Goal: Information Seeking & Learning: Learn about a topic

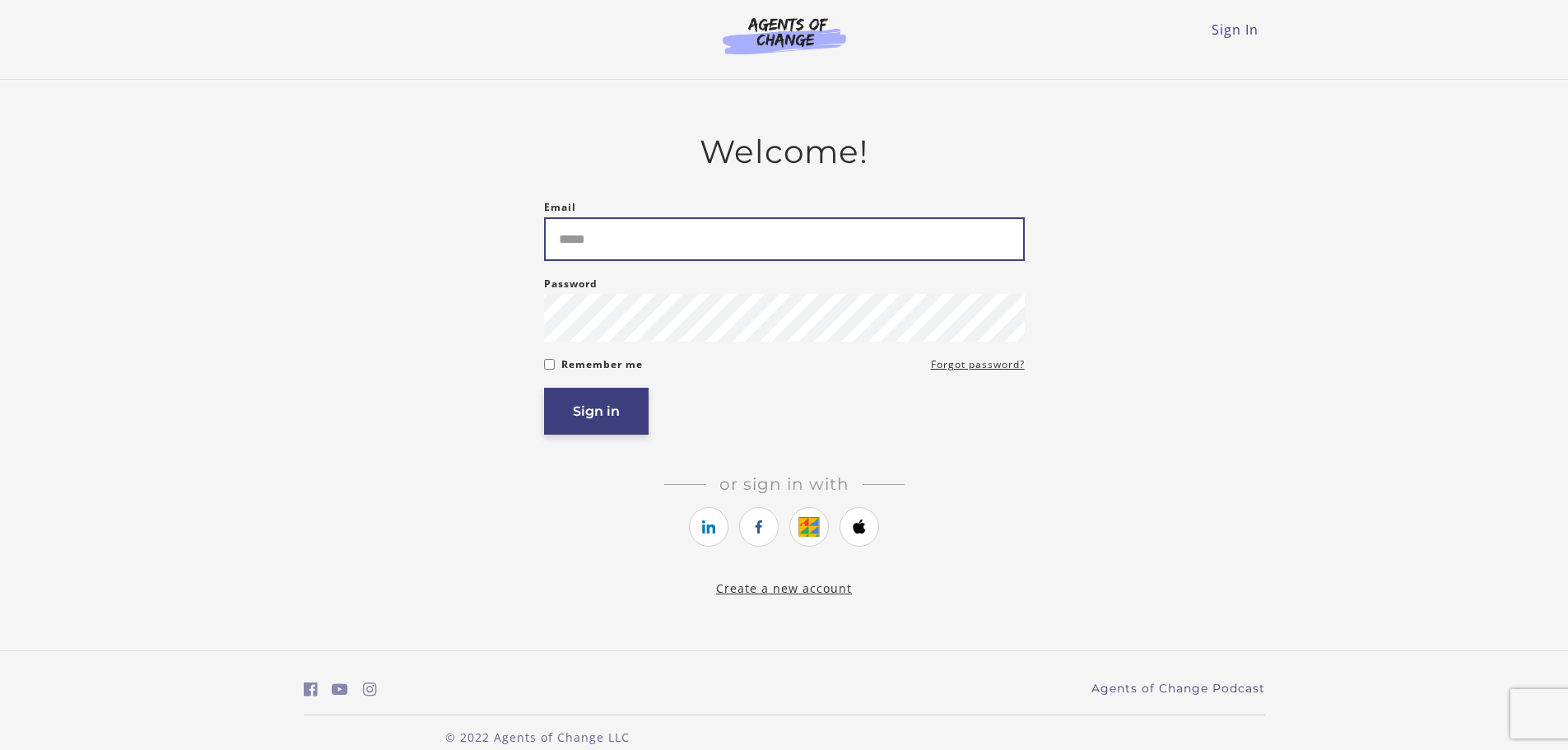
type input "**********"
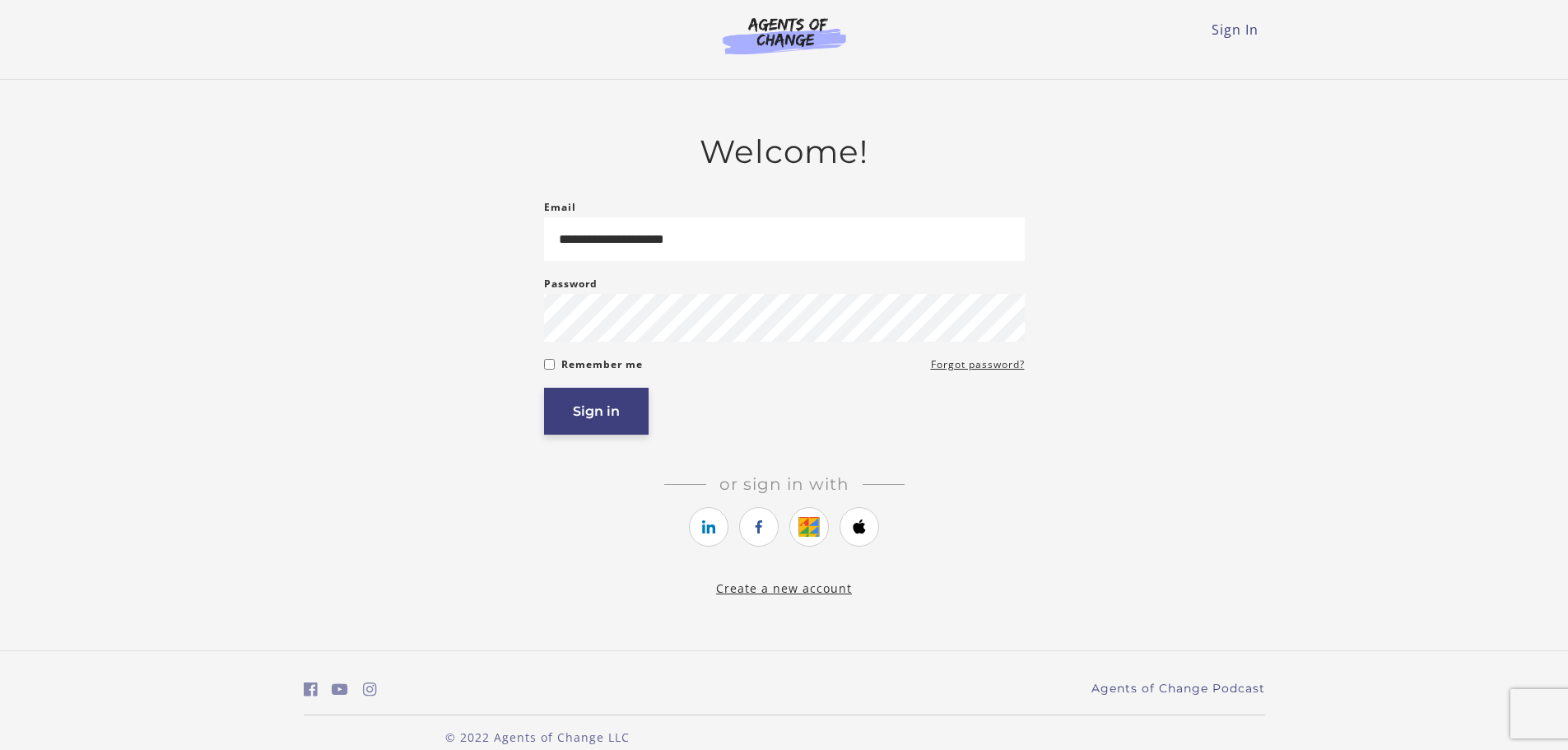
click at [594, 421] on button "Sign in" at bounding box center [596, 411] width 104 height 47
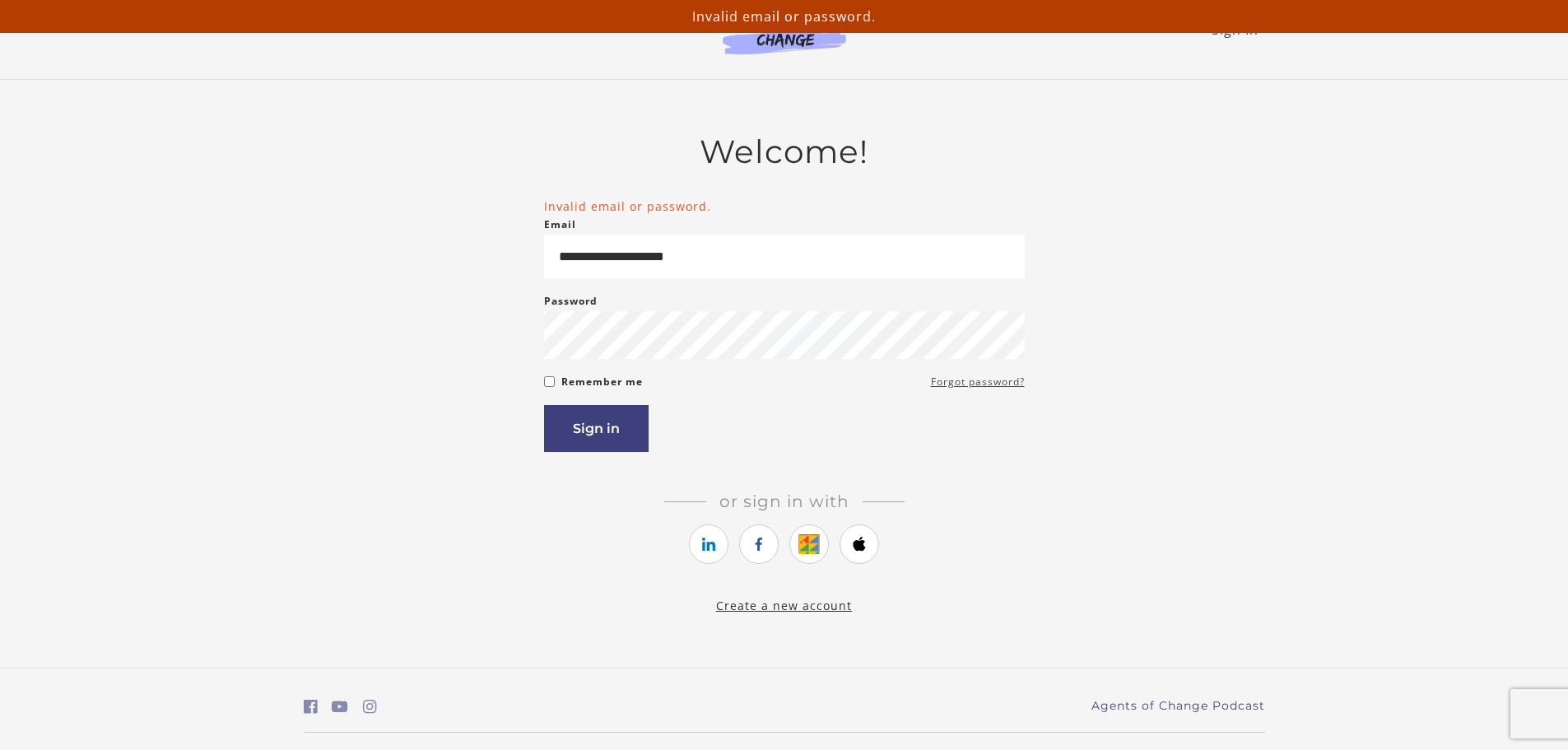
click at [972, 385] on link "Forgot password?" at bounding box center [978, 382] width 94 height 20
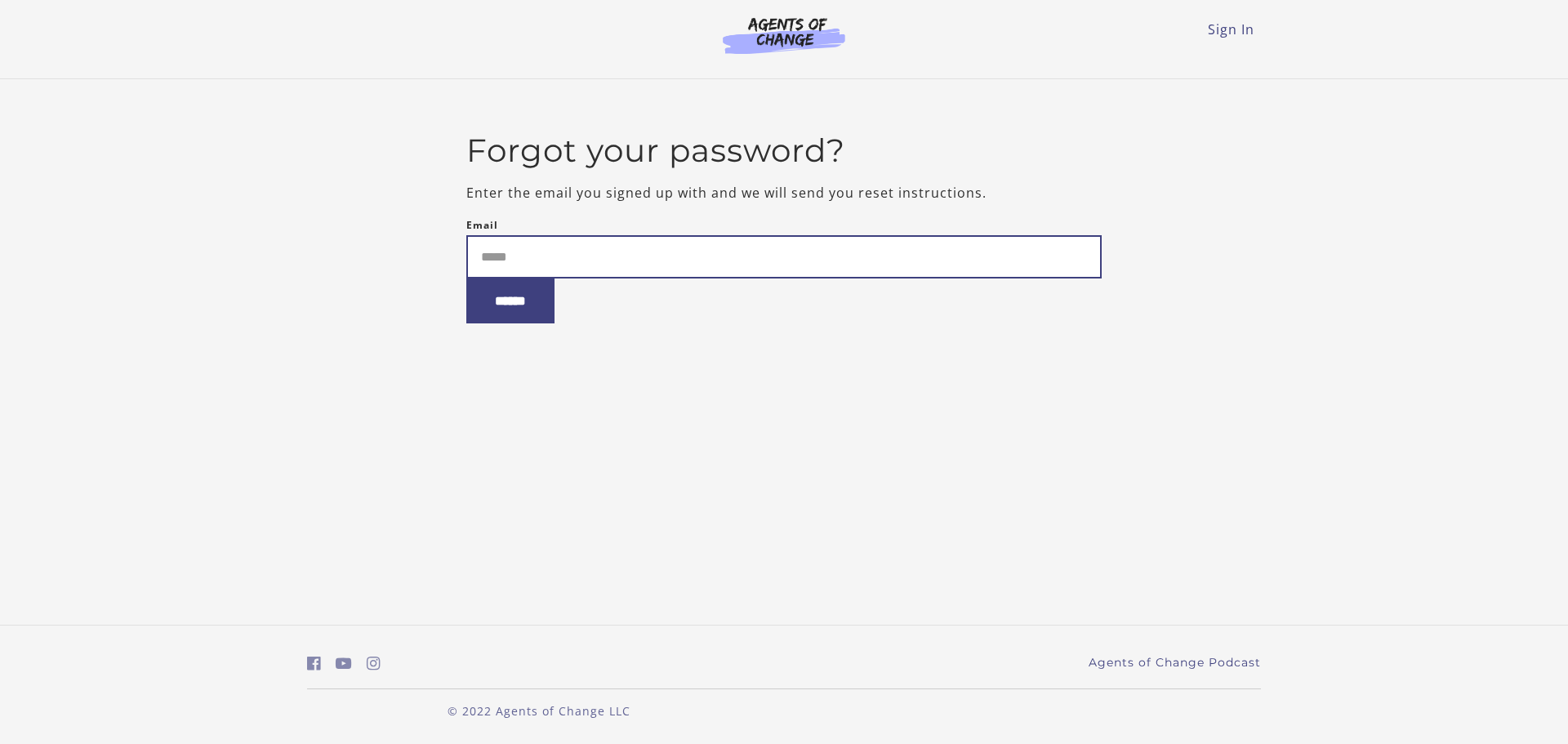
click at [490, 253] on input "Email" at bounding box center [784, 257] width 636 height 43
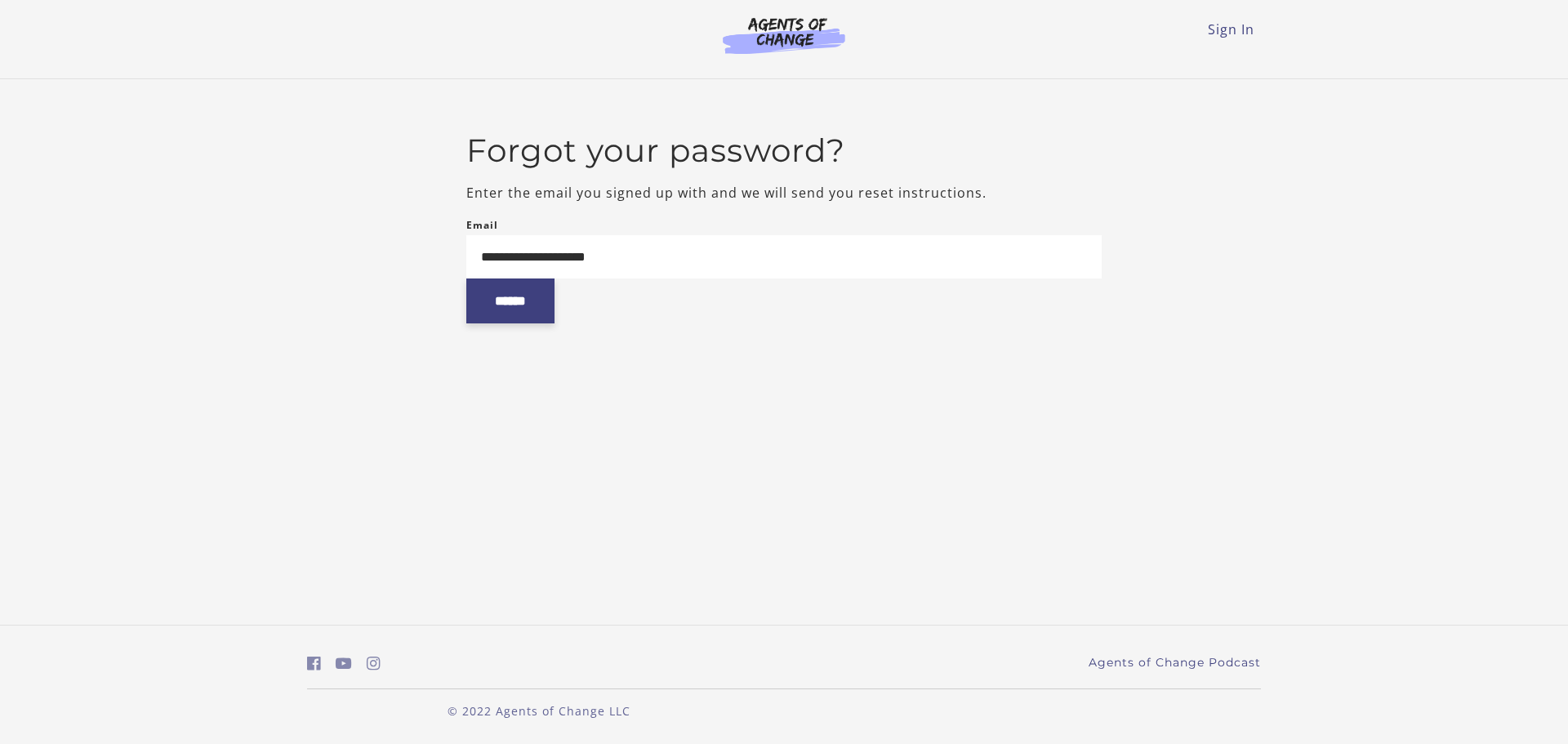
type input "**********"
click at [524, 304] on input "******" at bounding box center [510, 300] width 89 height 45
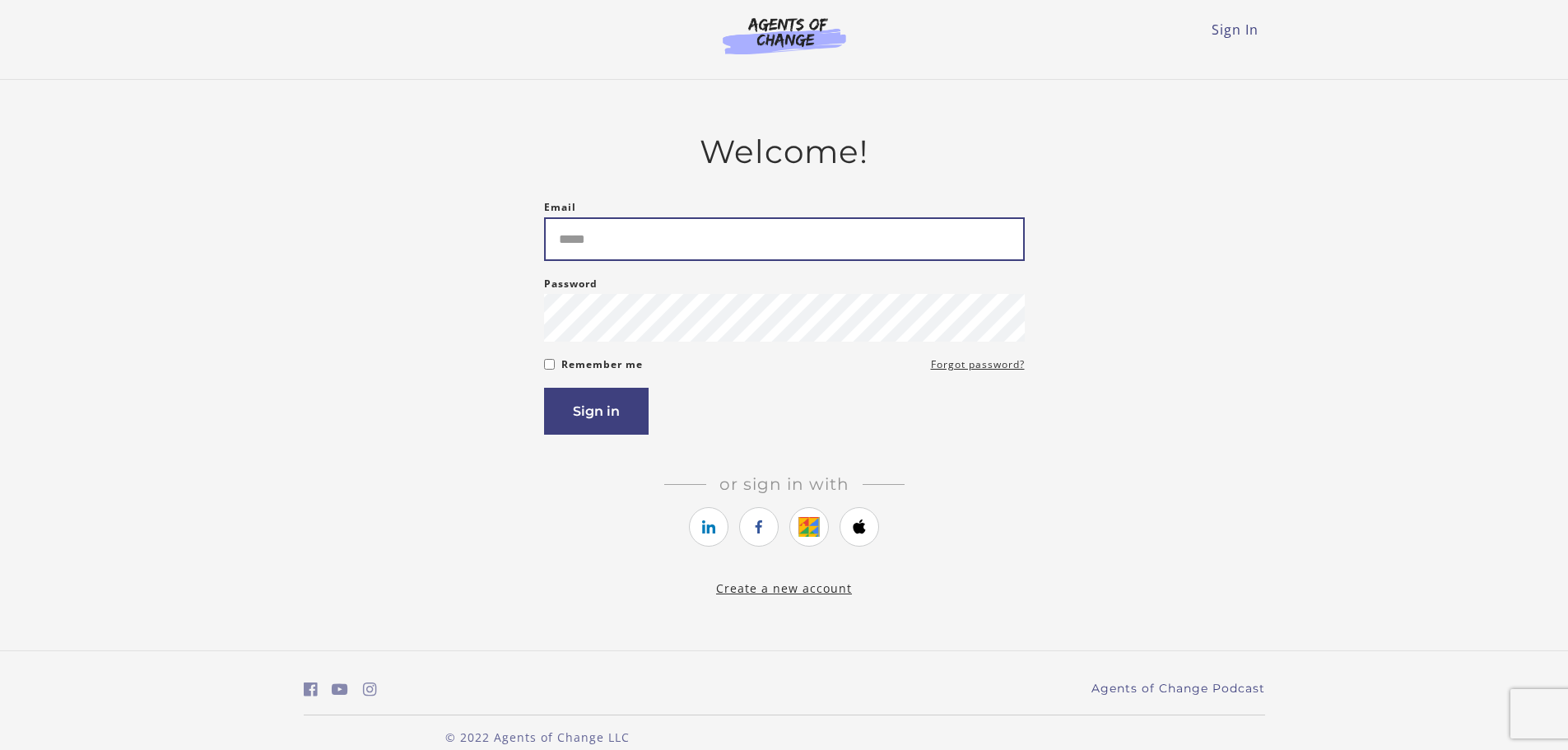
type input "**********"
click at [673, 243] on input "**********" at bounding box center [784, 238] width 480 height 44
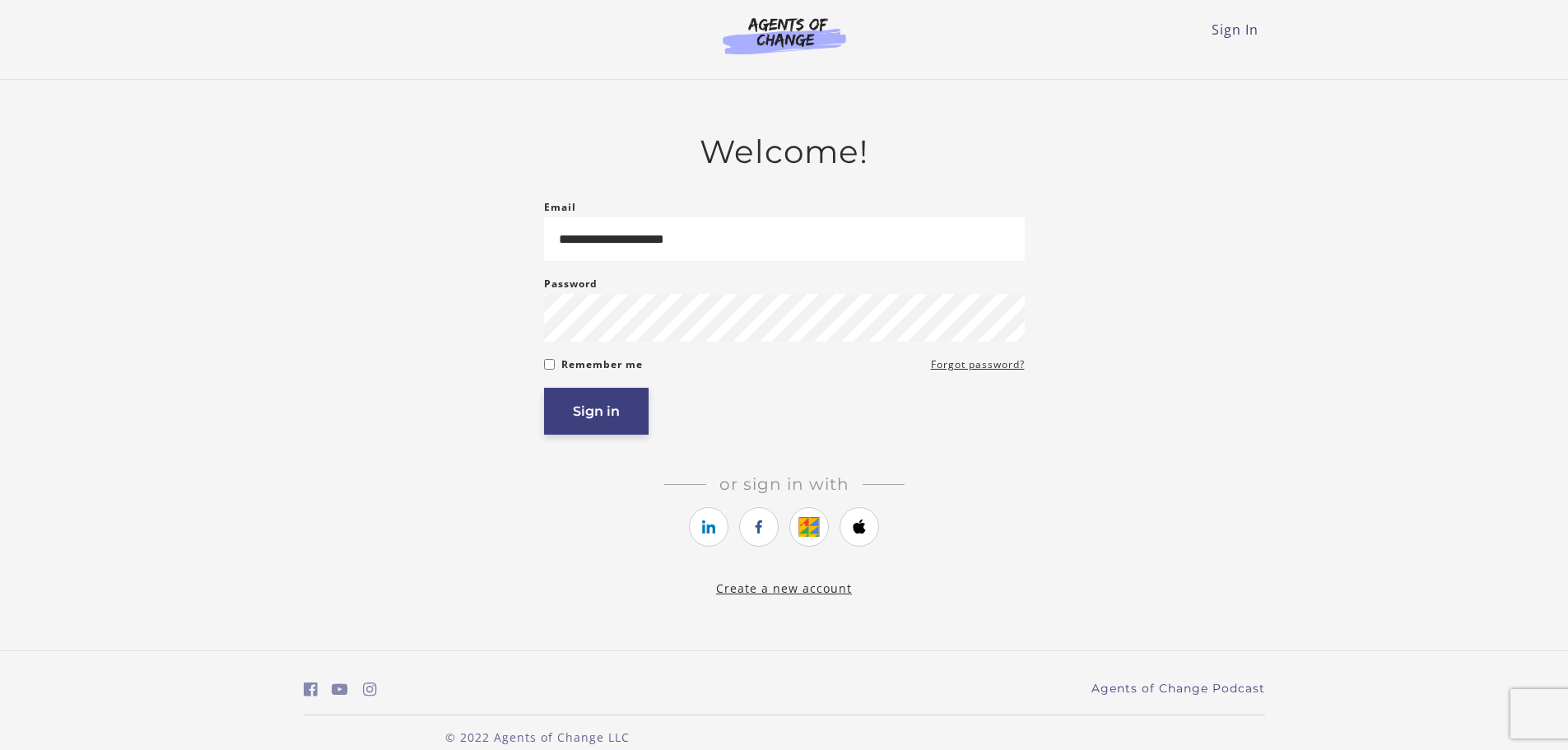
click at [596, 415] on button "Sign in" at bounding box center [596, 411] width 104 height 47
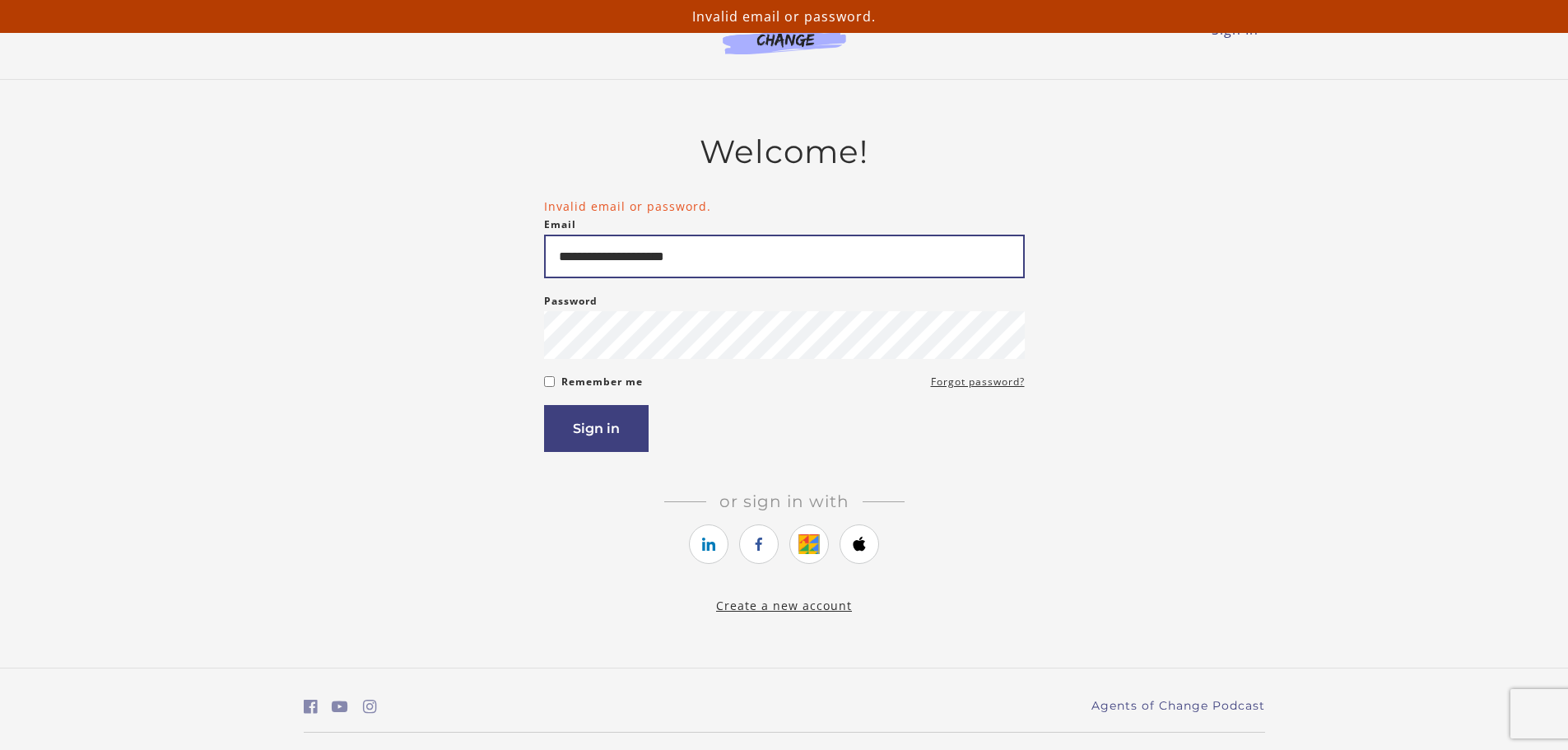
click at [701, 256] on input "**********" at bounding box center [784, 256] width 480 height 44
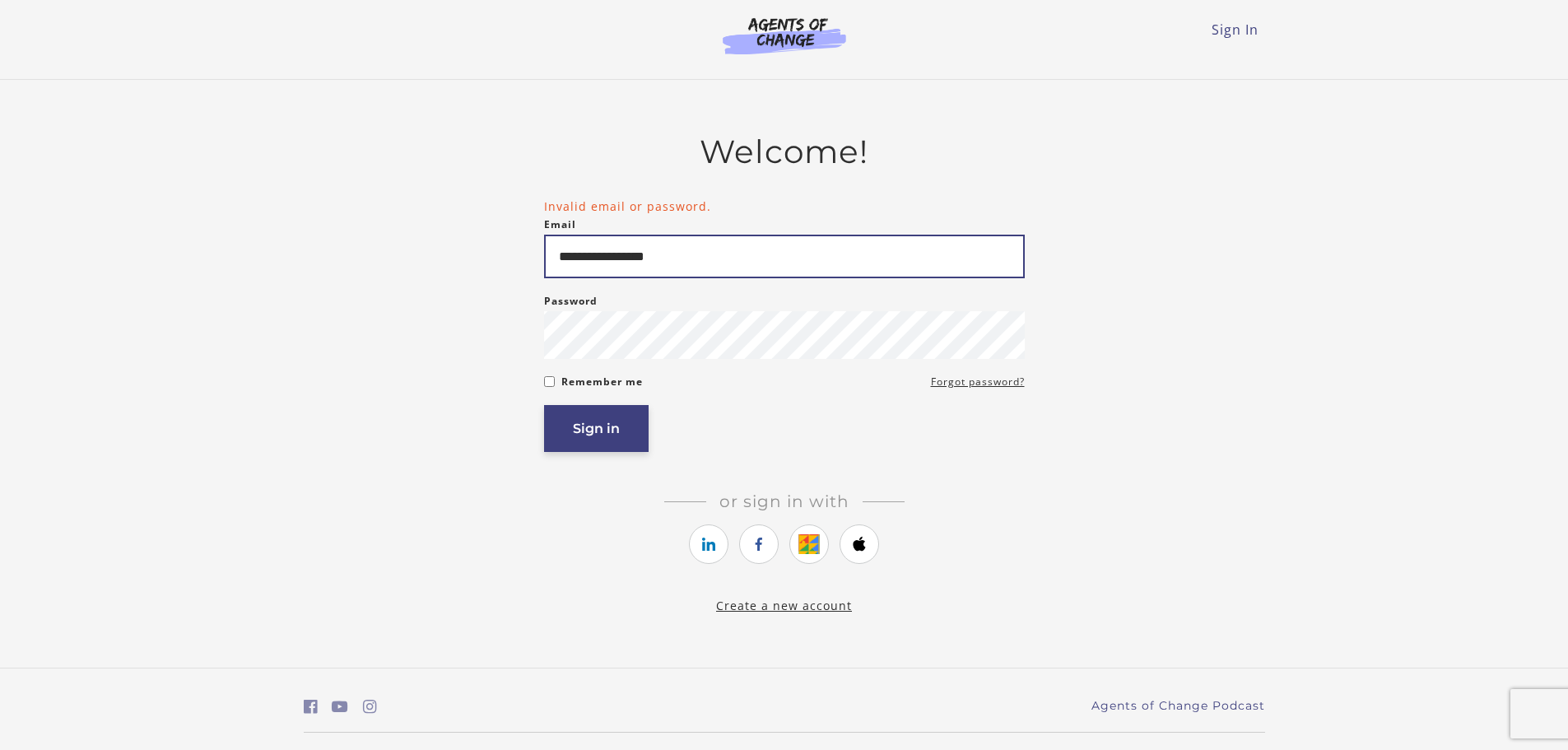
type input "**********"
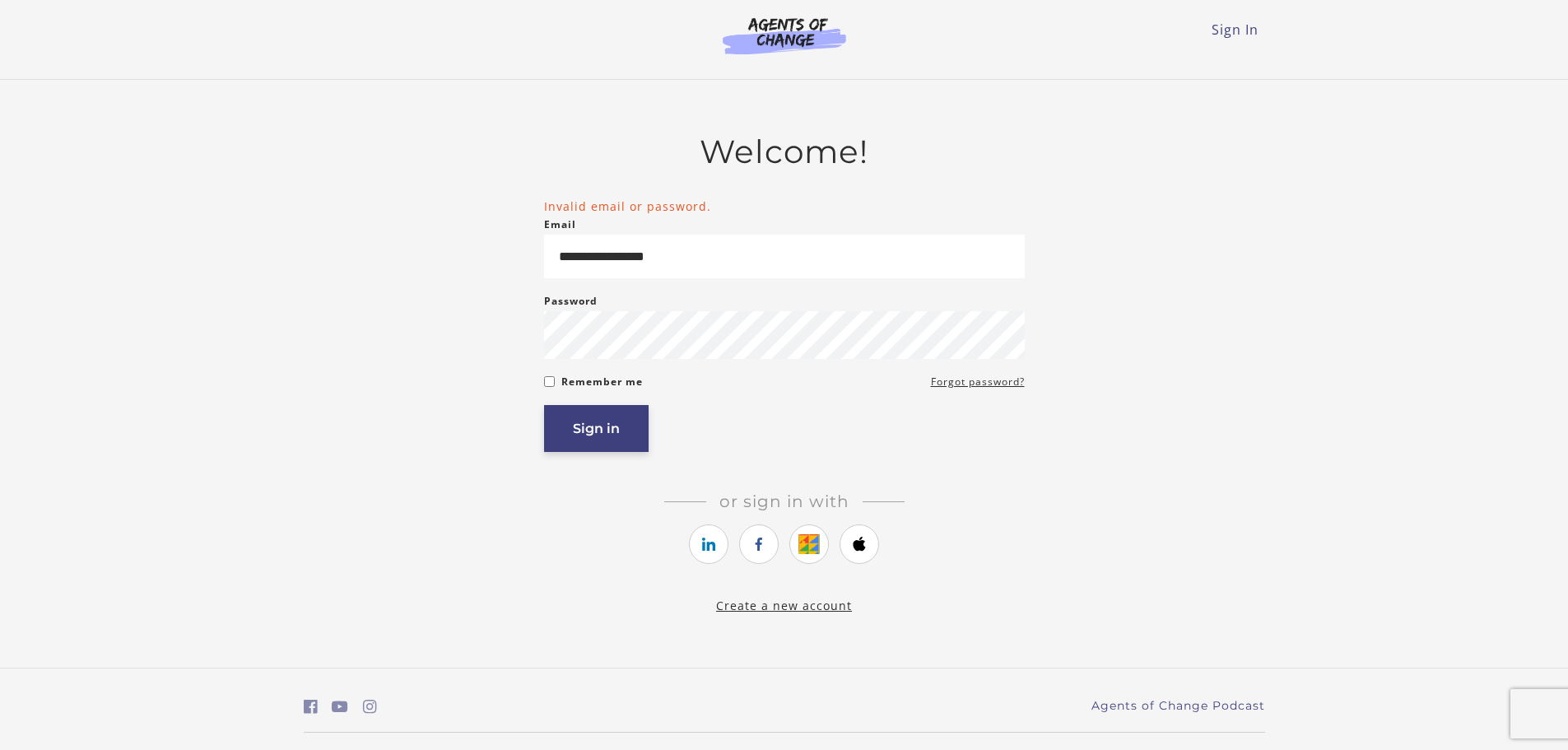
click at [565, 430] on button "Sign in" at bounding box center [596, 429] width 104 height 47
click at [975, 386] on link "Forgot password?" at bounding box center [978, 382] width 94 height 20
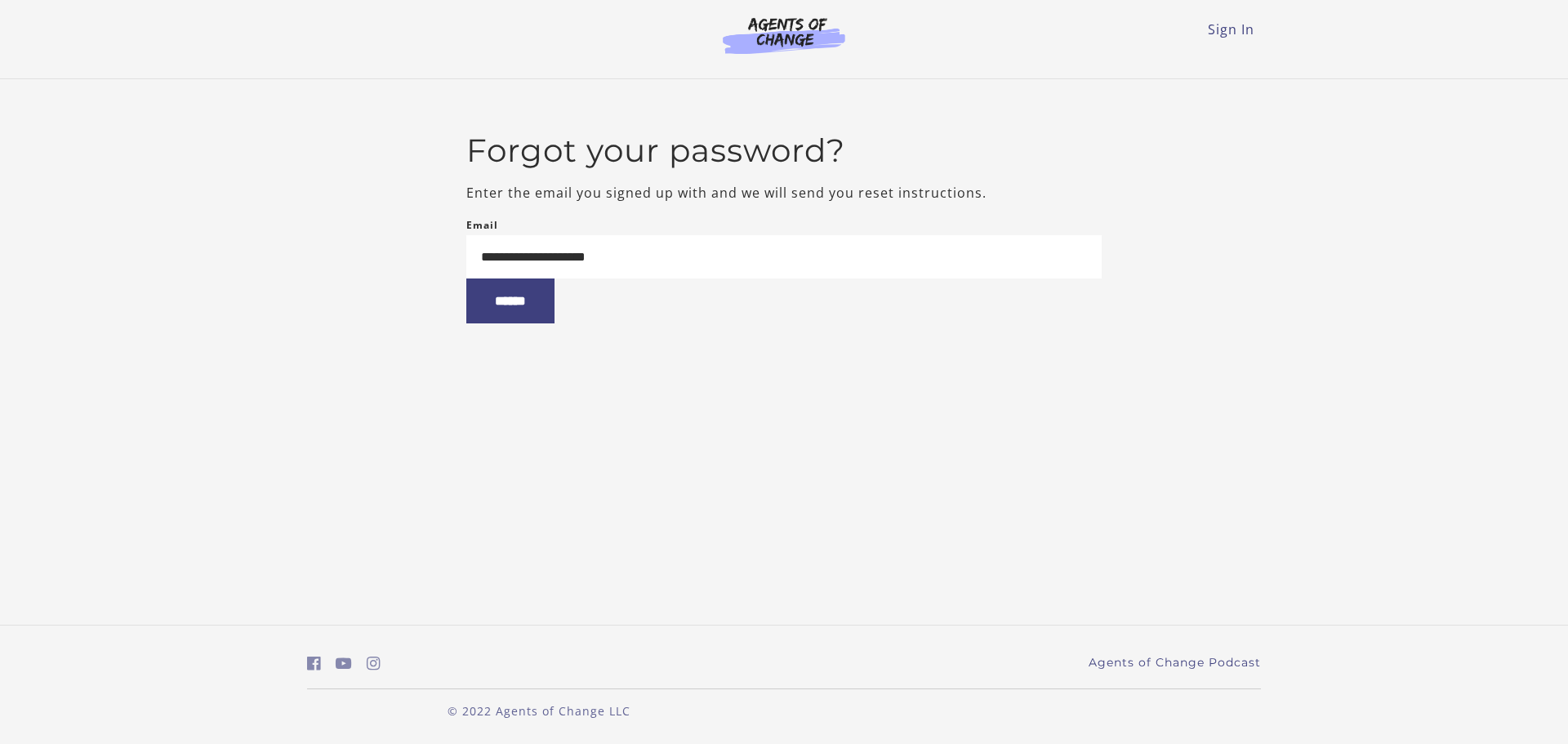
type input "**********"
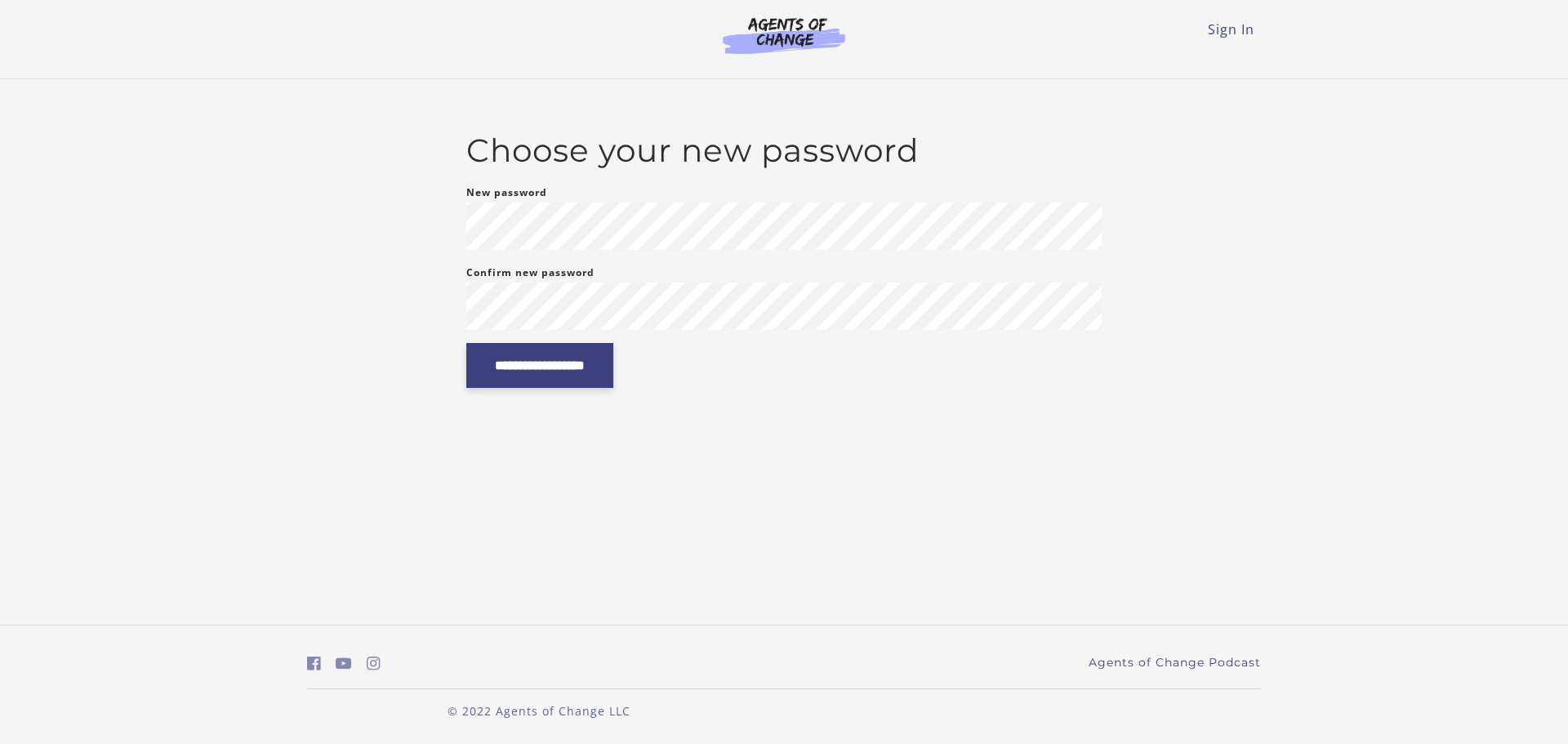
click at [513, 370] on input "**********" at bounding box center [539, 365] width 147 height 45
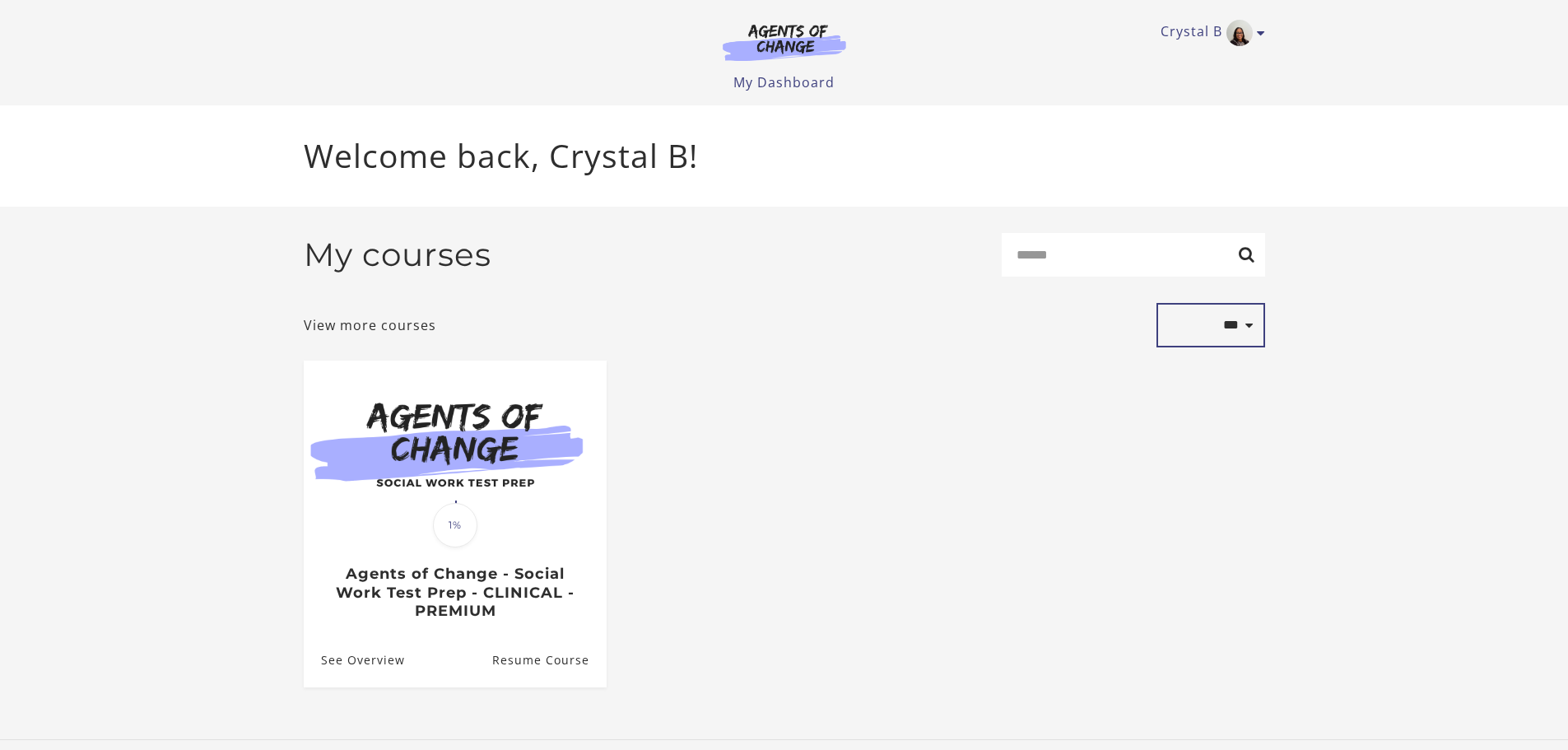
click at [1248, 330] on select "**********" at bounding box center [1211, 325] width 109 height 45
click at [1156, 306] on select "**********" at bounding box center [1211, 325] width 109 height 45
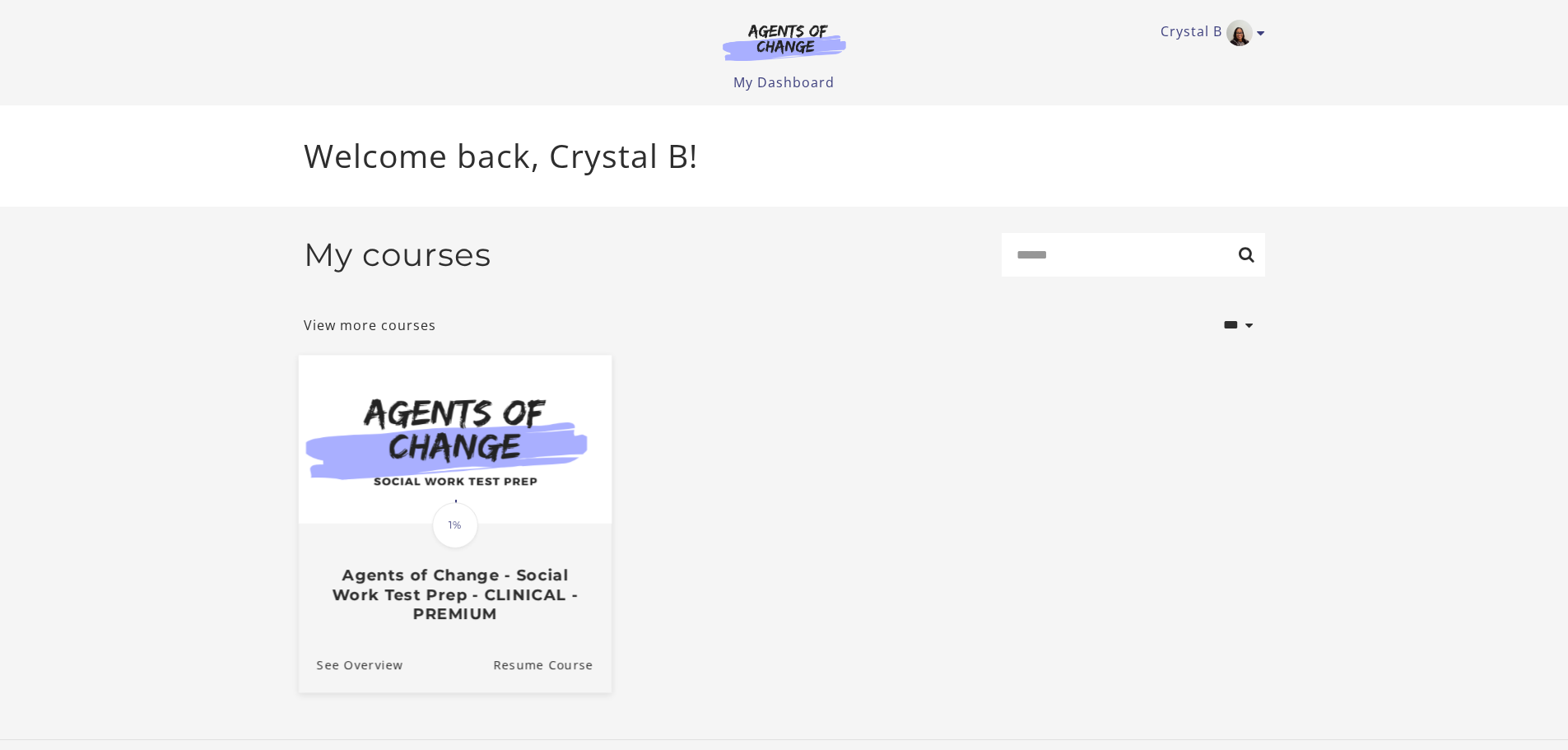
click at [463, 532] on span "1%" at bounding box center [455, 525] width 46 height 46
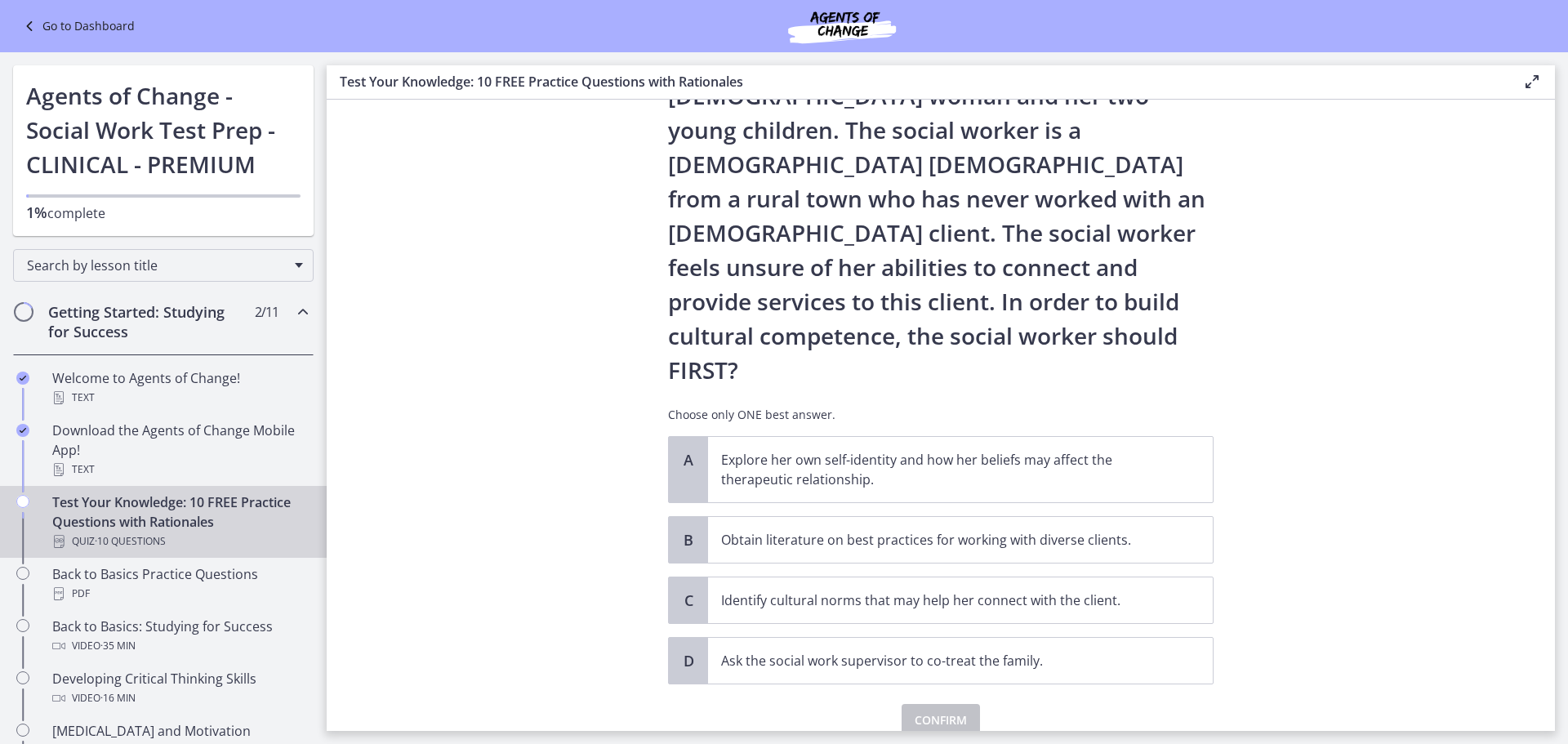
scroll to position [144, 0]
click at [785, 447] on p "Explore her own self-identity and how her beliefs may affect the therapeutic re…" at bounding box center [943, 467] width 446 height 39
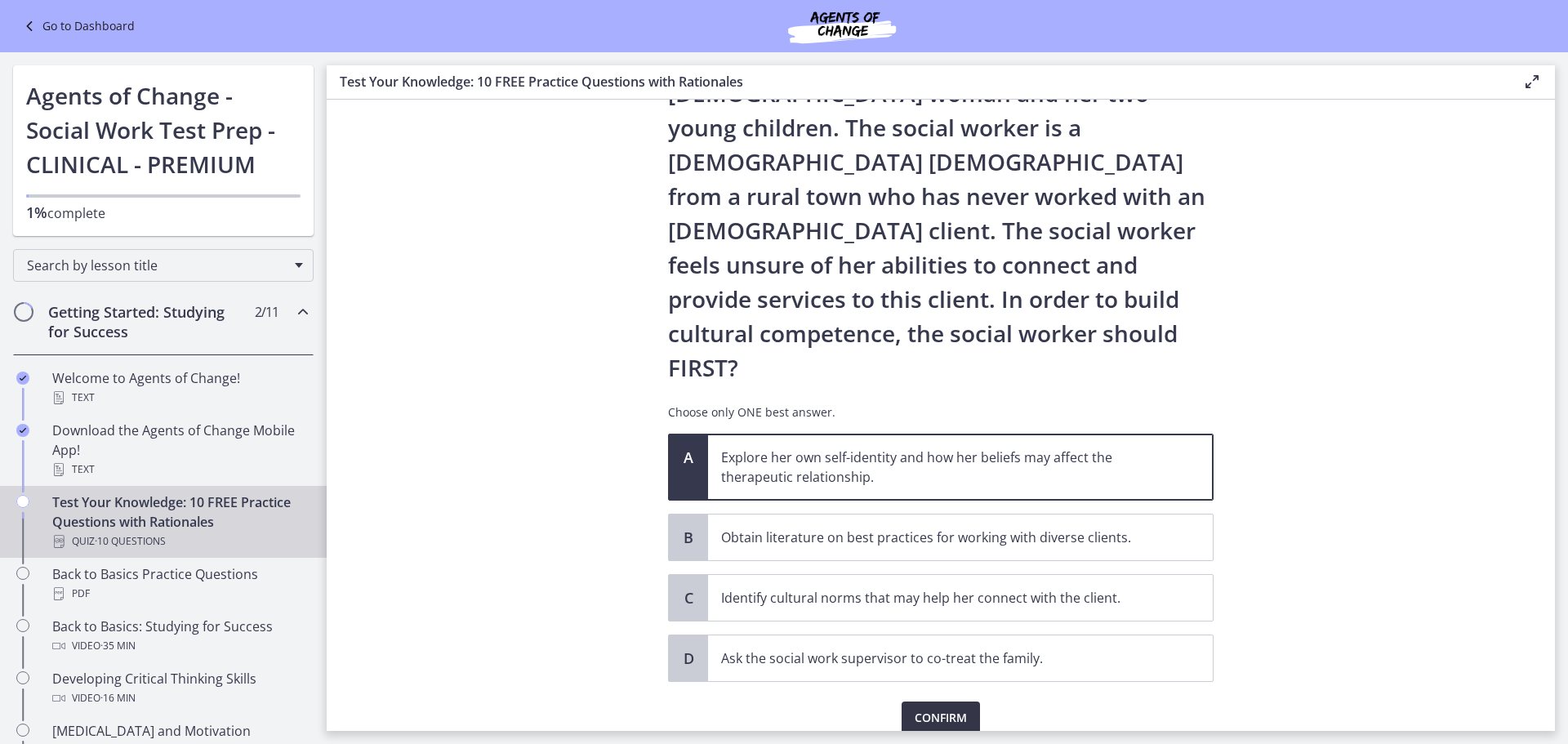
click at [939, 708] on span "Confirm" at bounding box center [941, 717] width 52 height 19
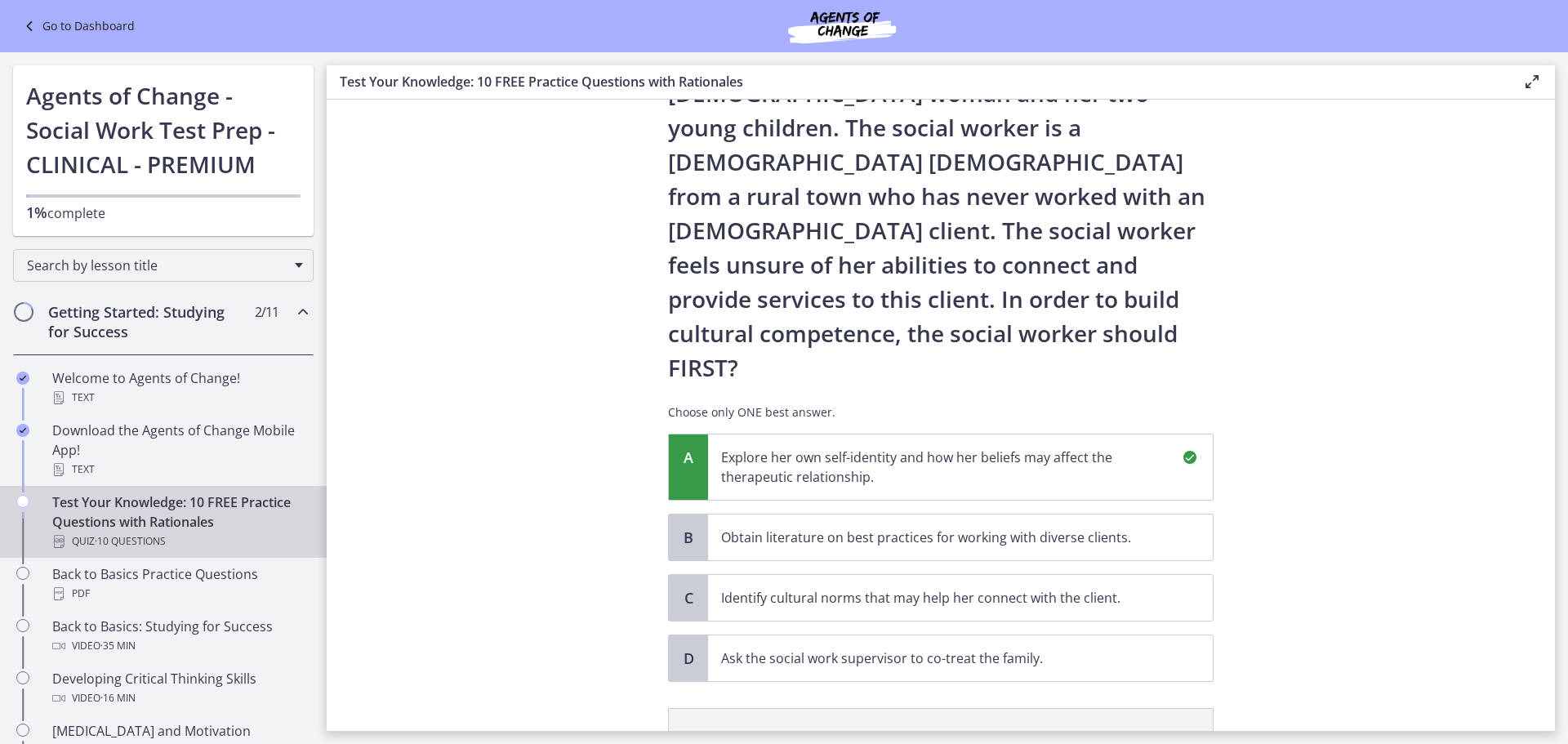
scroll to position [336, 0]
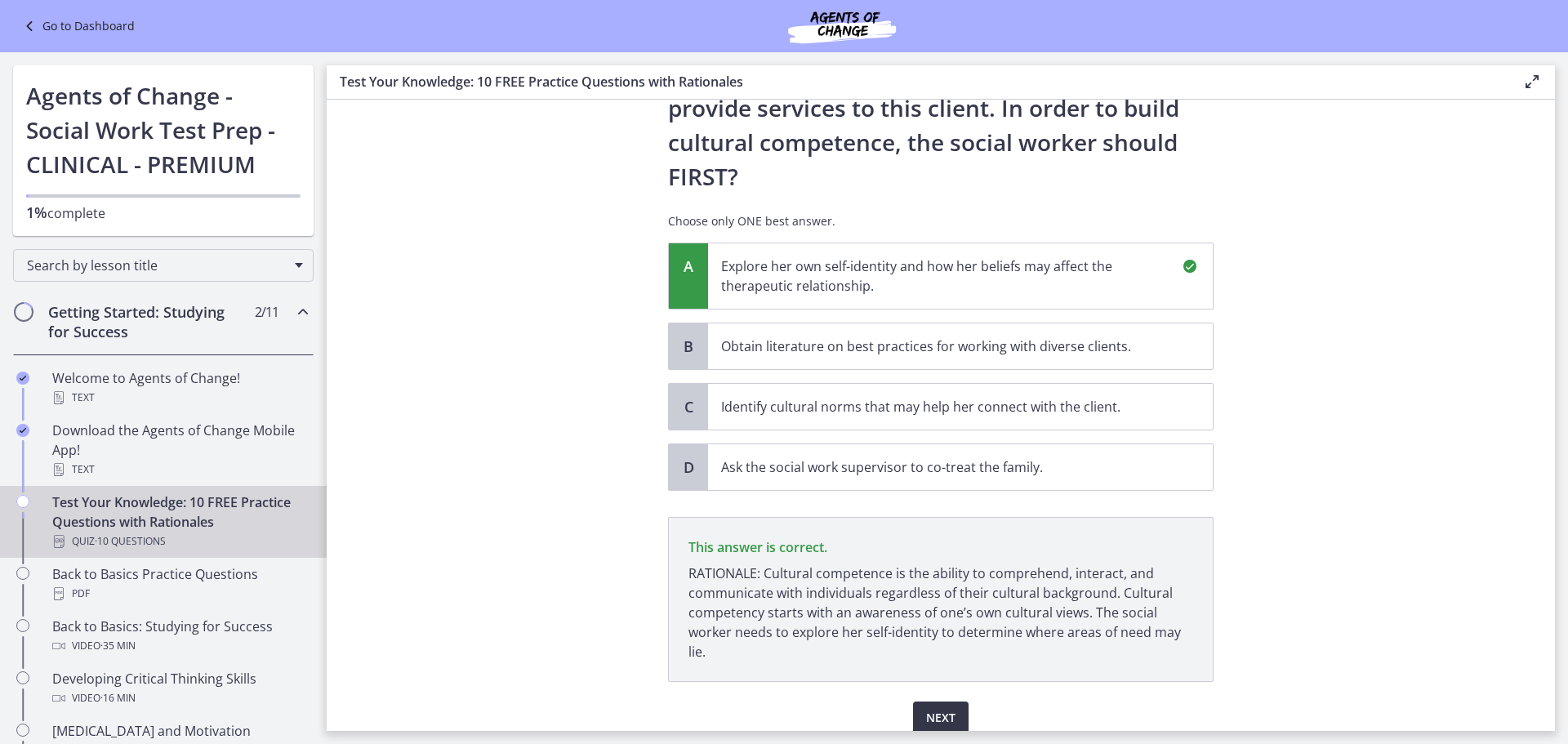
click at [931, 708] on span "Next" at bounding box center [940, 717] width 29 height 19
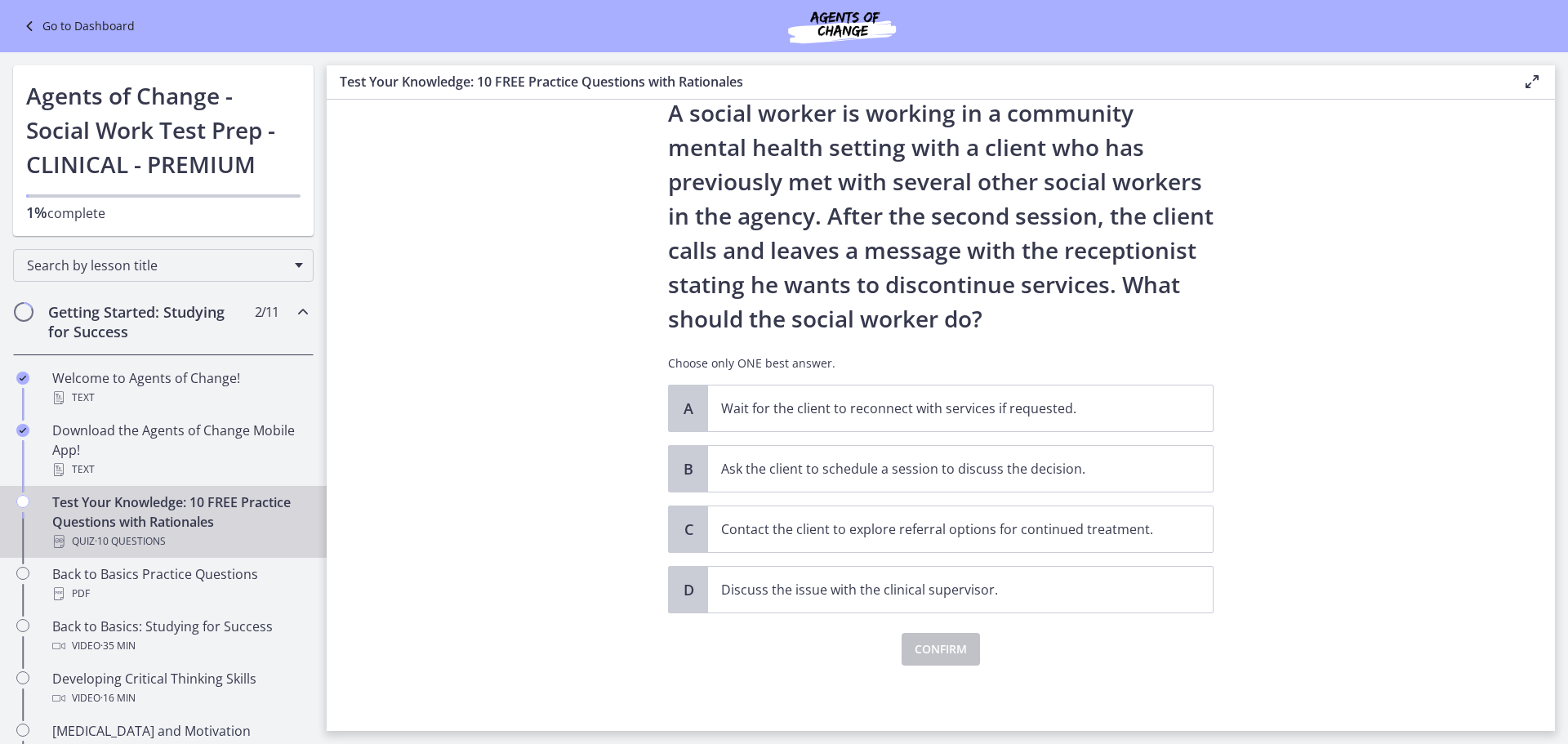
scroll to position [0, 0]
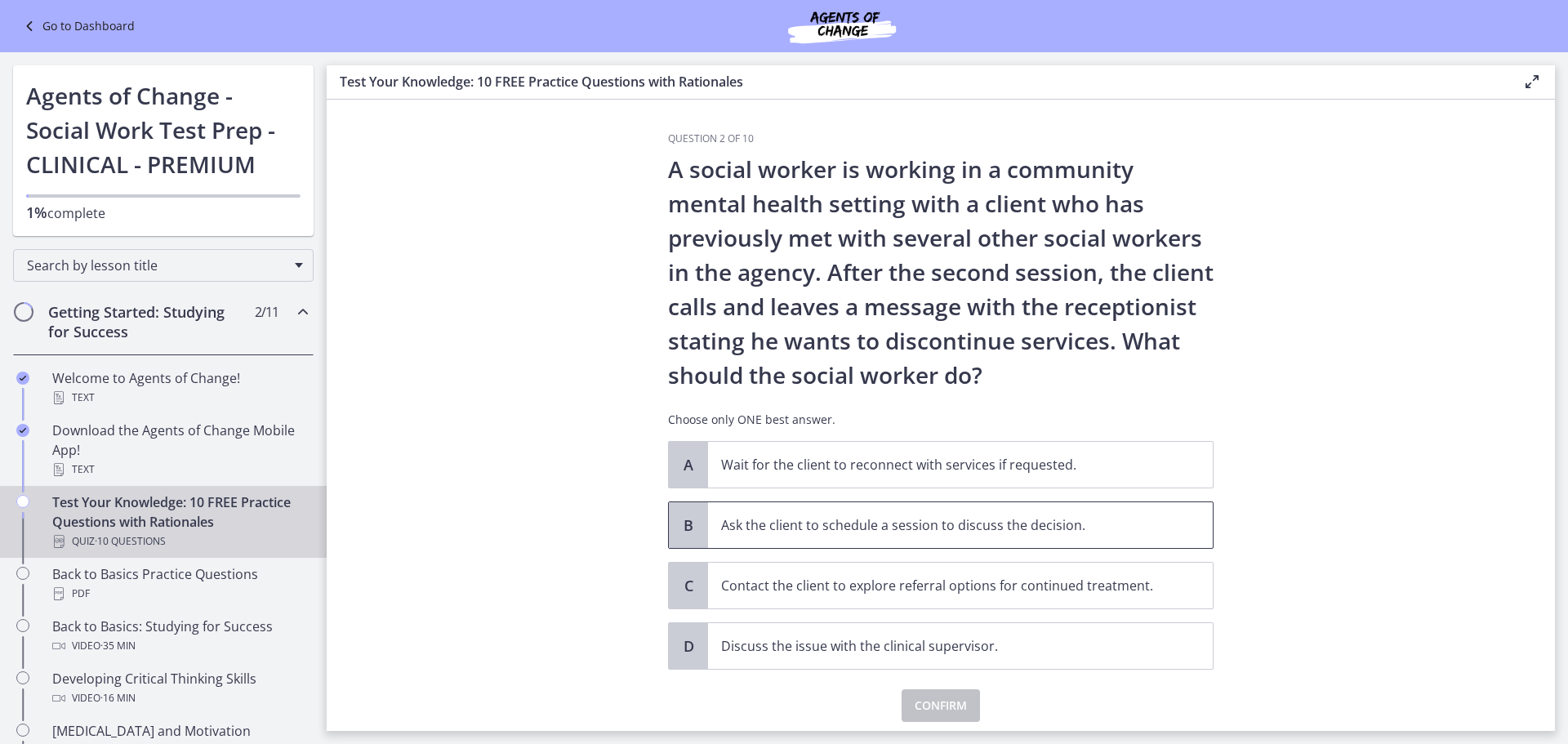
click at [680, 516] on span "B" at bounding box center [688, 525] width 19 height 19
click at [915, 708] on span "Confirm" at bounding box center [941, 705] width 52 height 19
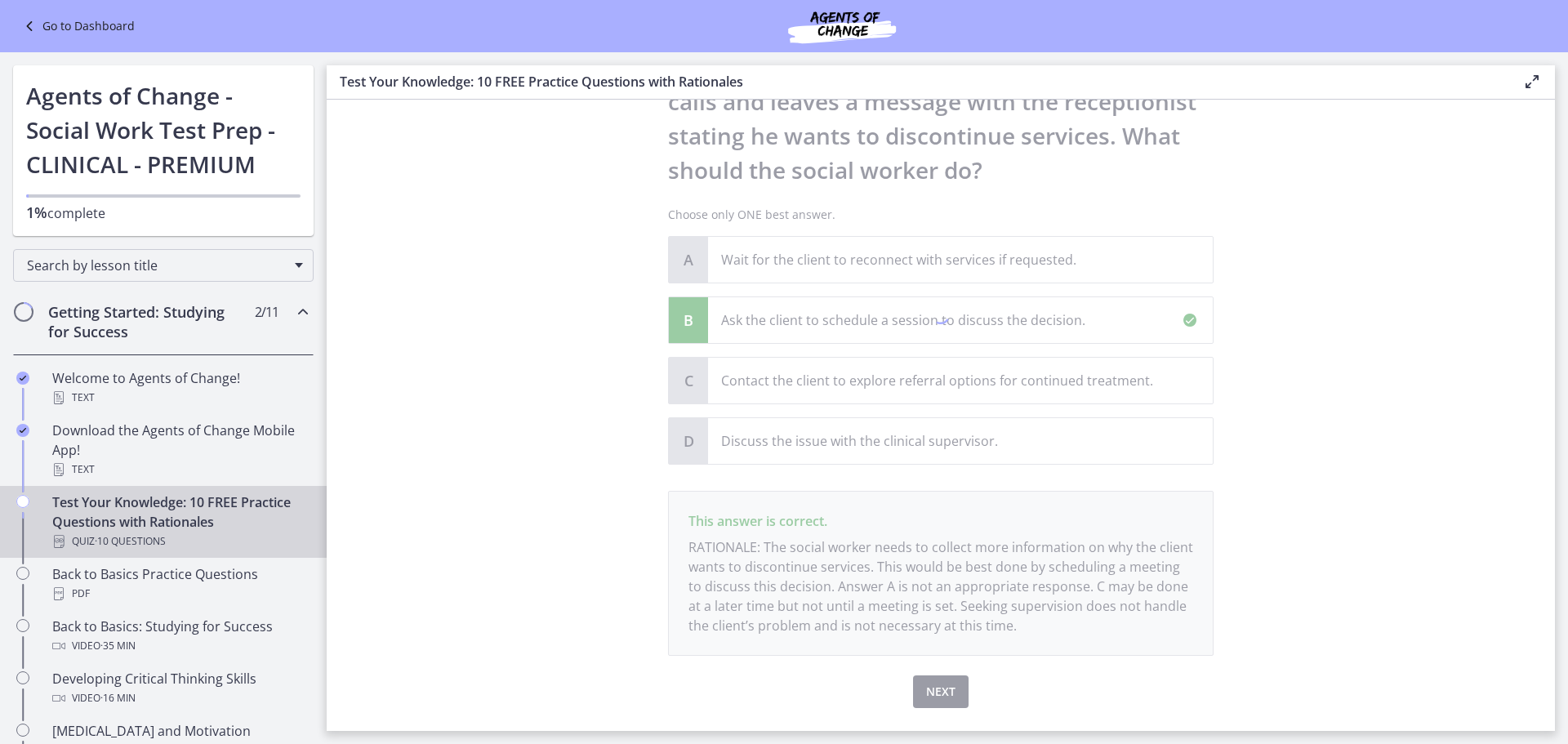
scroll to position [247, 0]
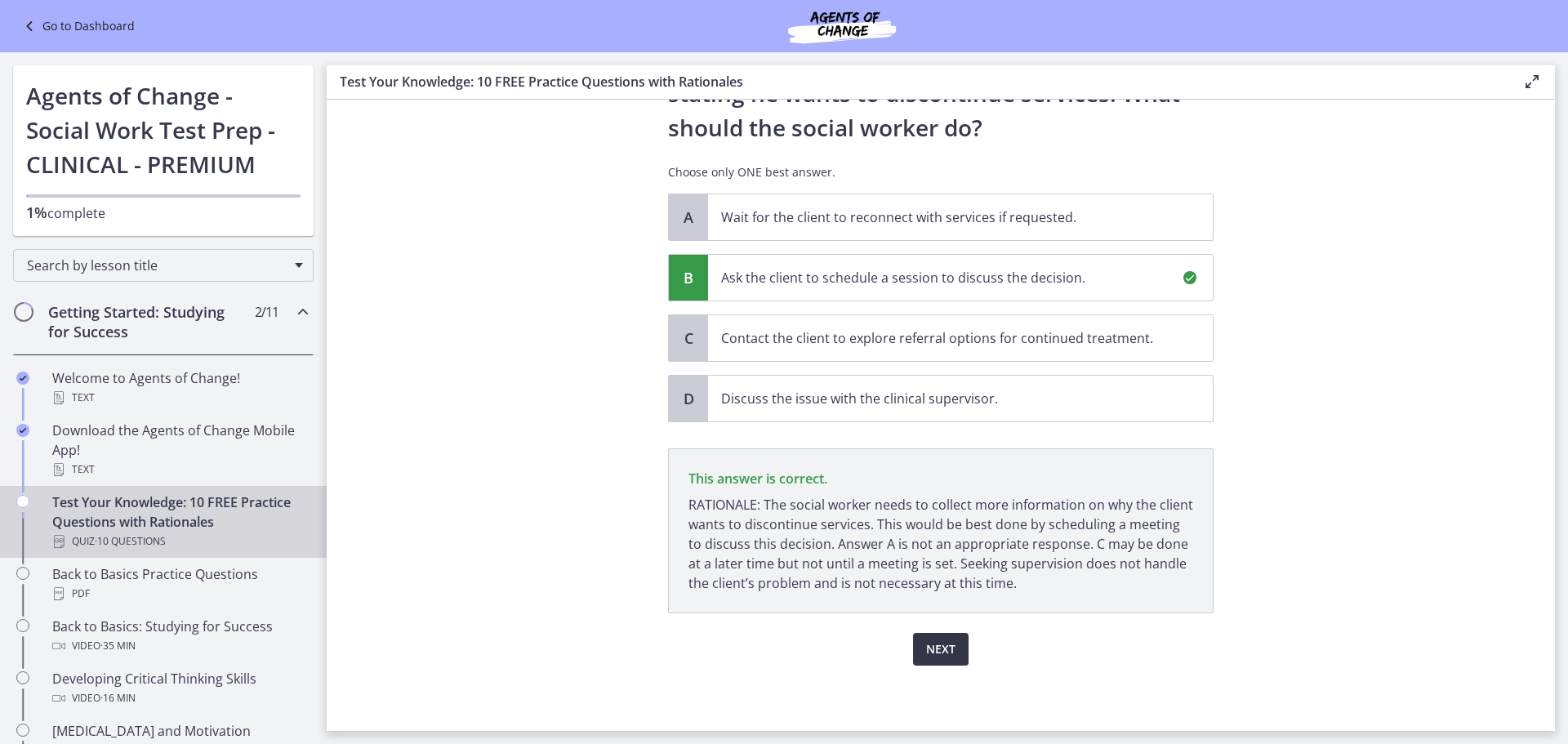
click at [937, 653] on span "Next" at bounding box center [940, 649] width 29 height 19
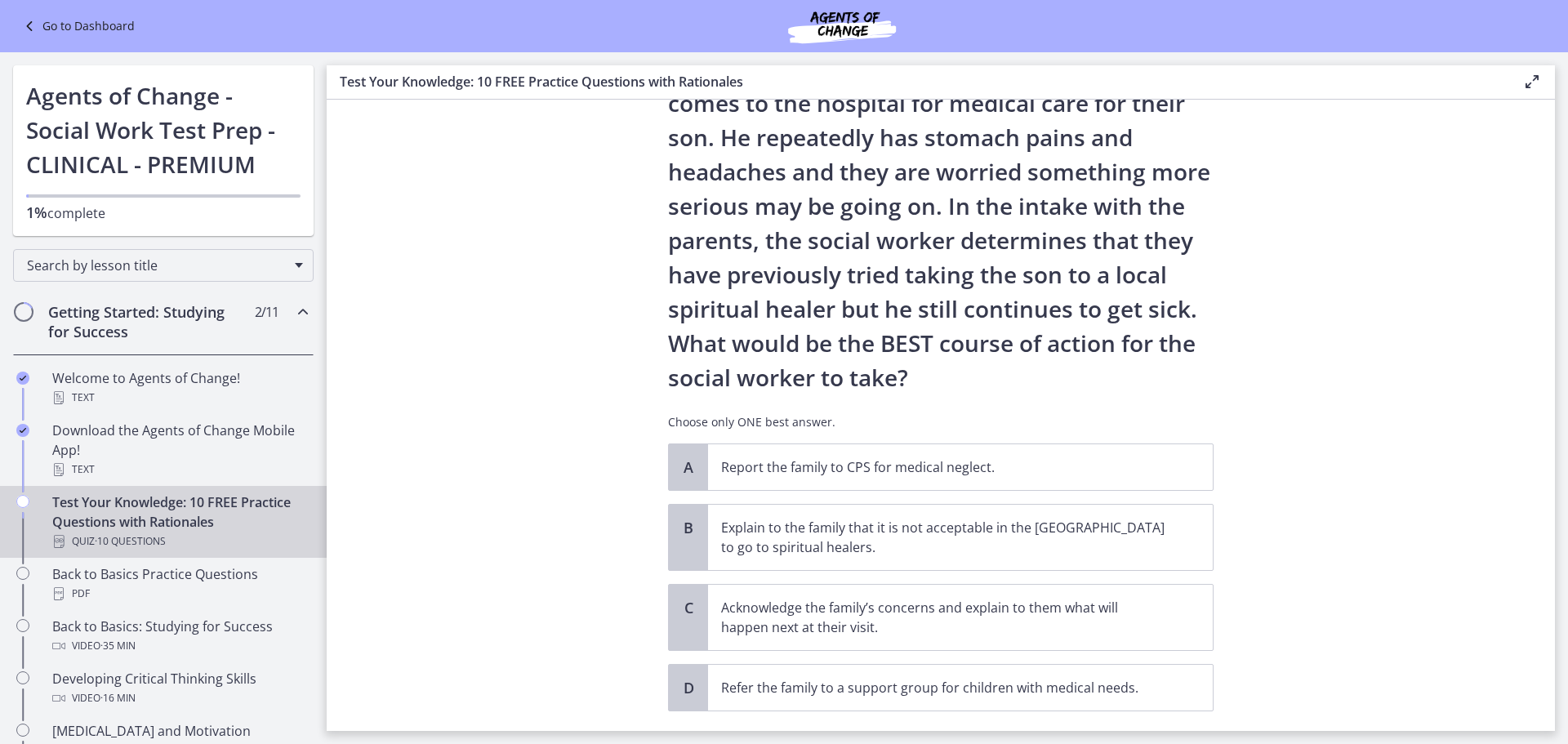
scroll to position [163, 0]
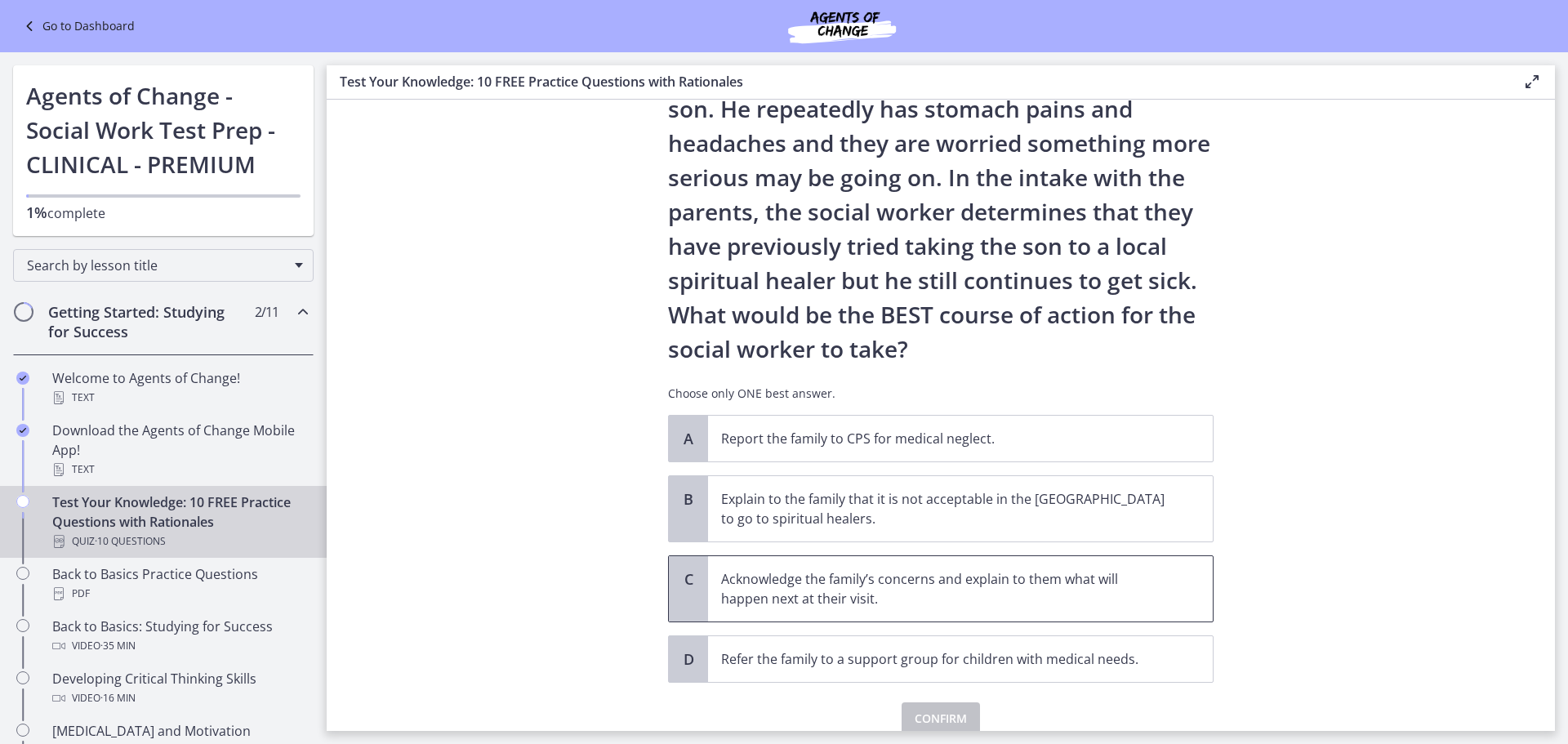
click at [669, 585] on div "C" at bounding box center [688, 589] width 39 height 66
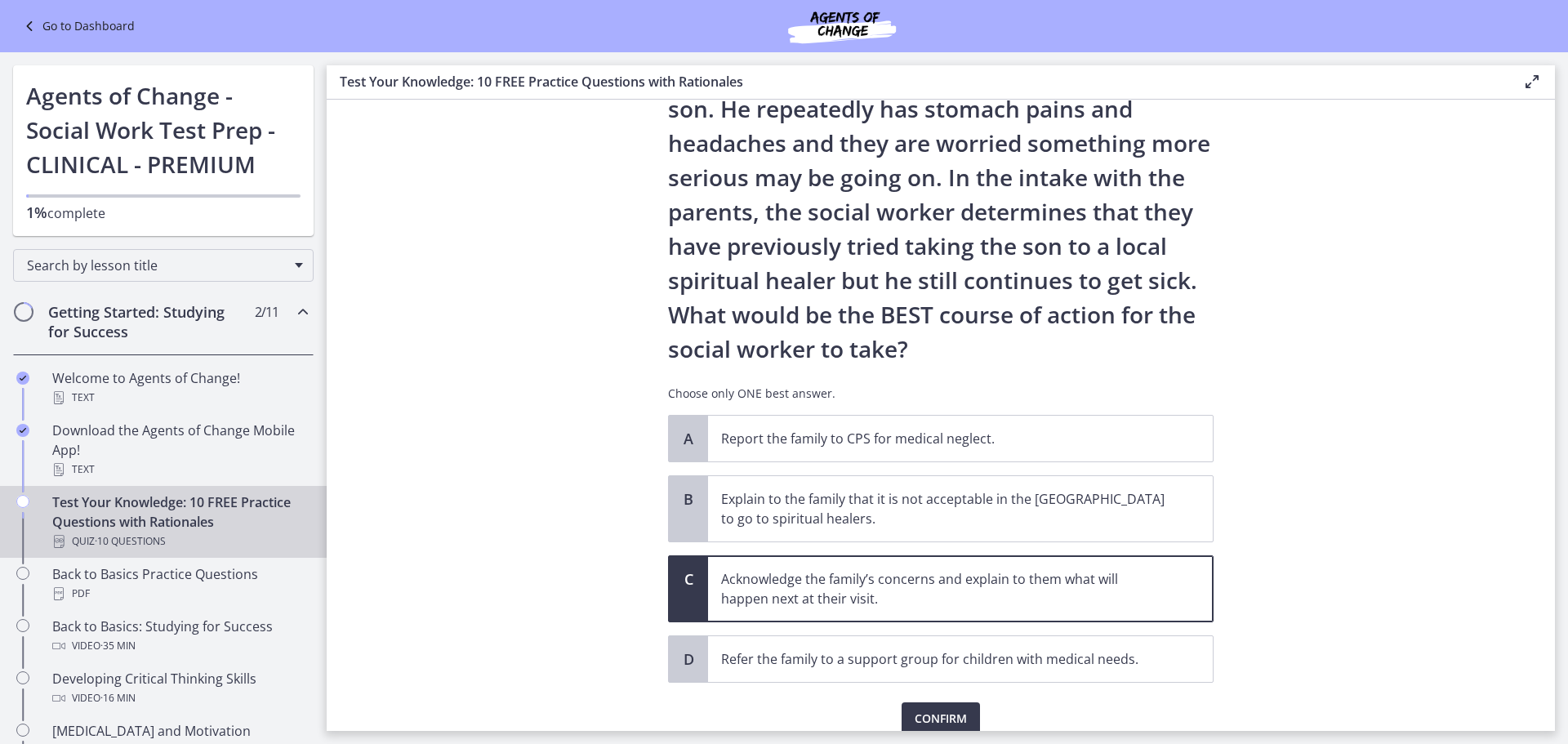
scroll to position [233, 0]
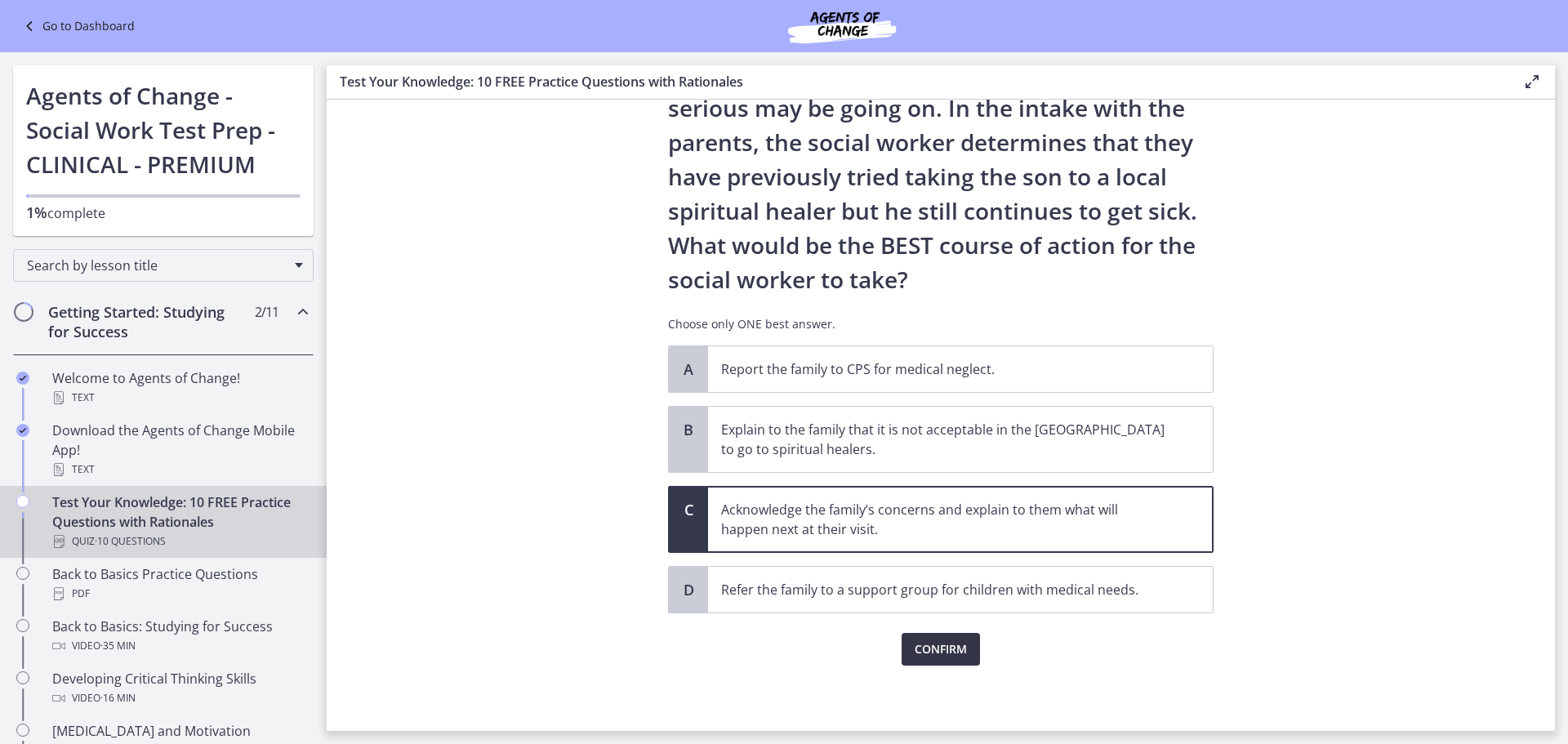
click at [928, 646] on span "Confirm" at bounding box center [941, 649] width 52 height 19
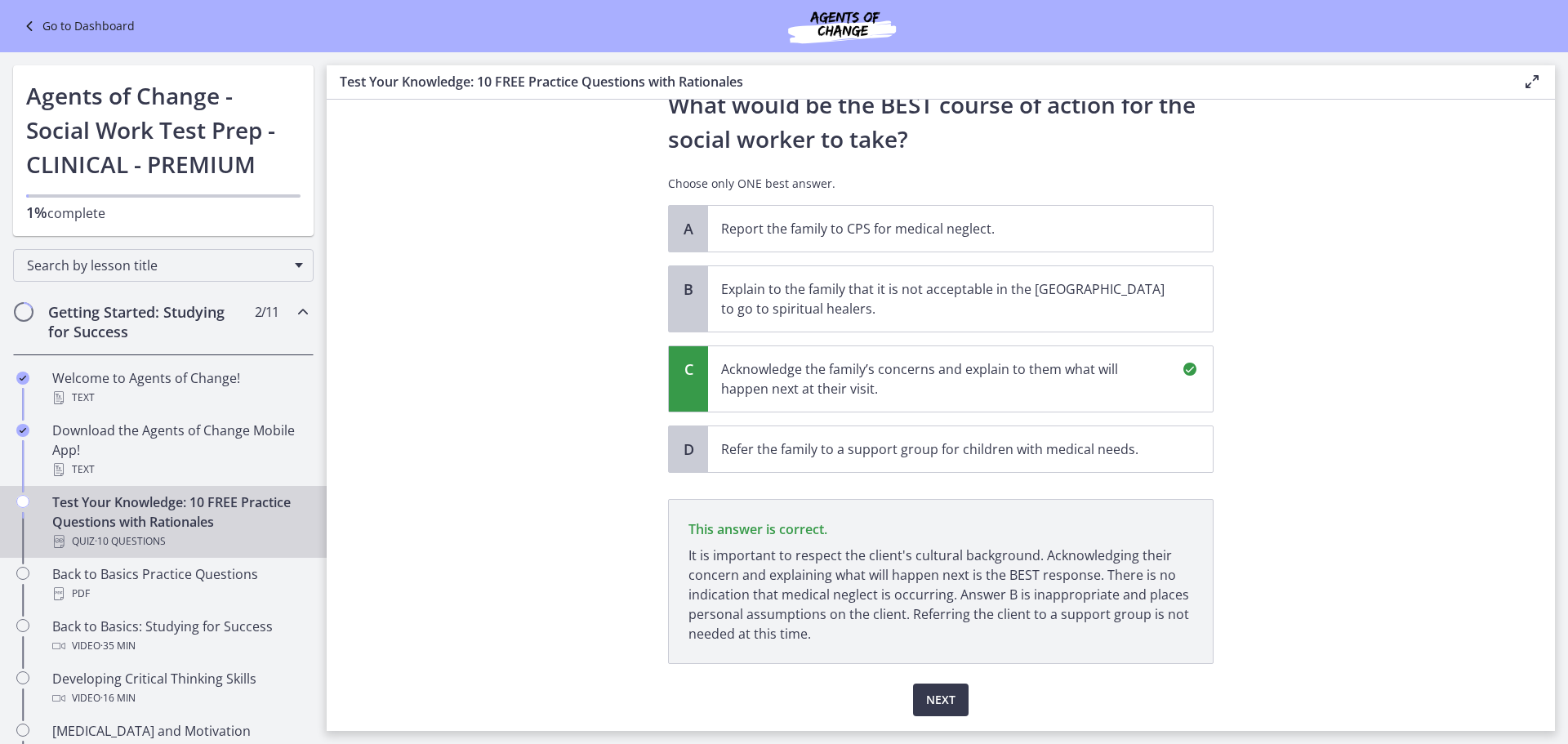
scroll to position [423, 0]
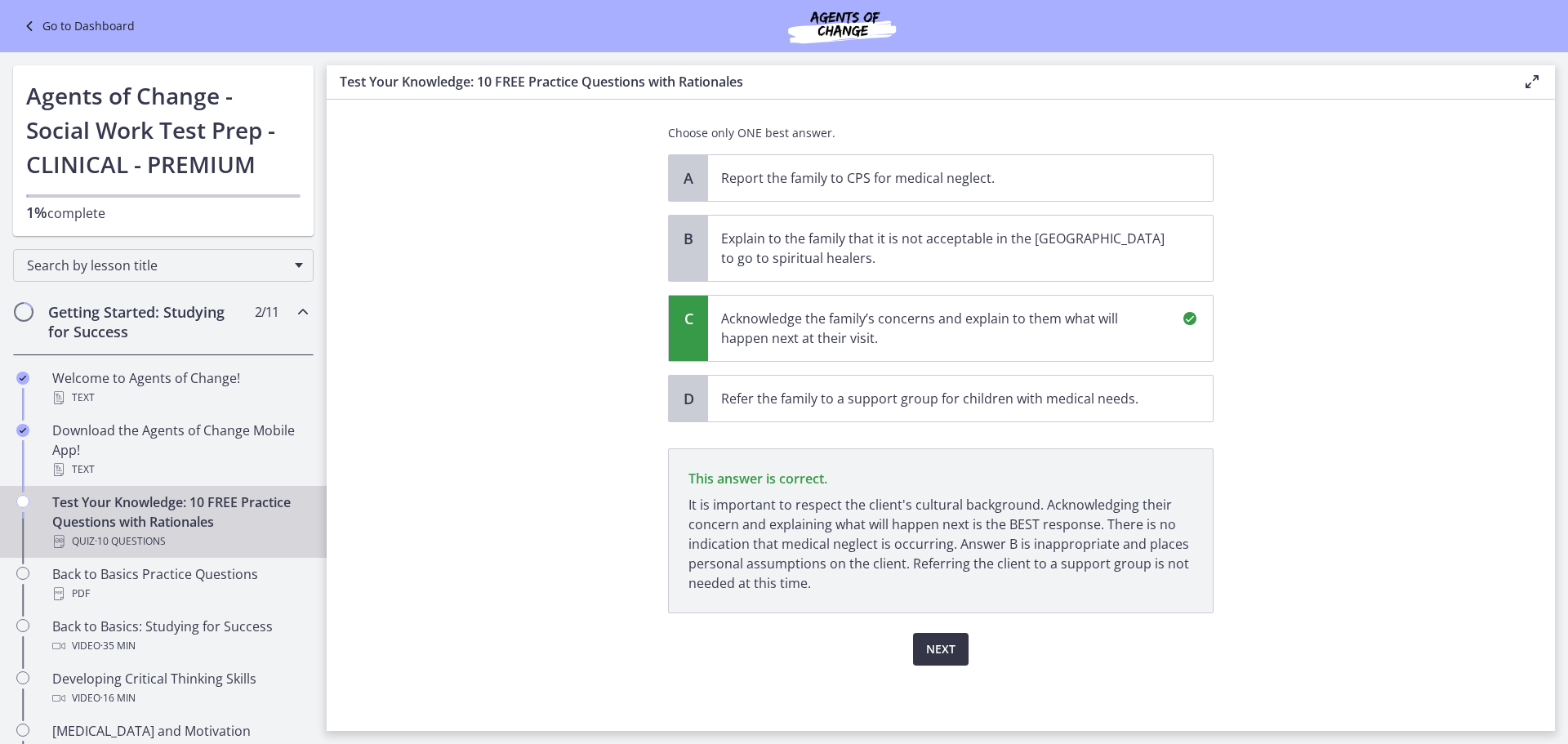
click at [933, 651] on span "Next" at bounding box center [940, 649] width 29 height 19
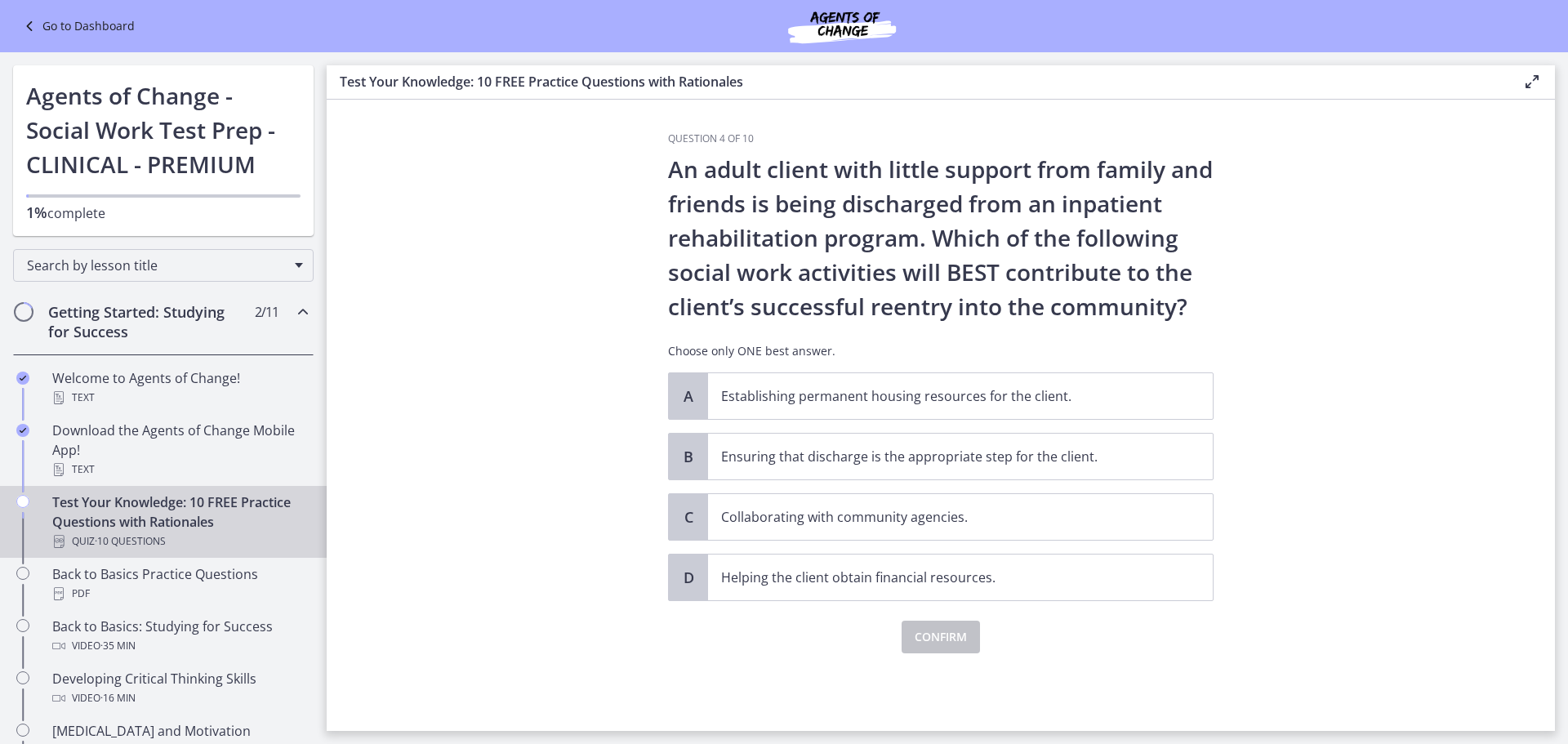
scroll to position [0, 0]
click at [689, 406] on div "A" at bounding box center [688, 396] width 39 height 46
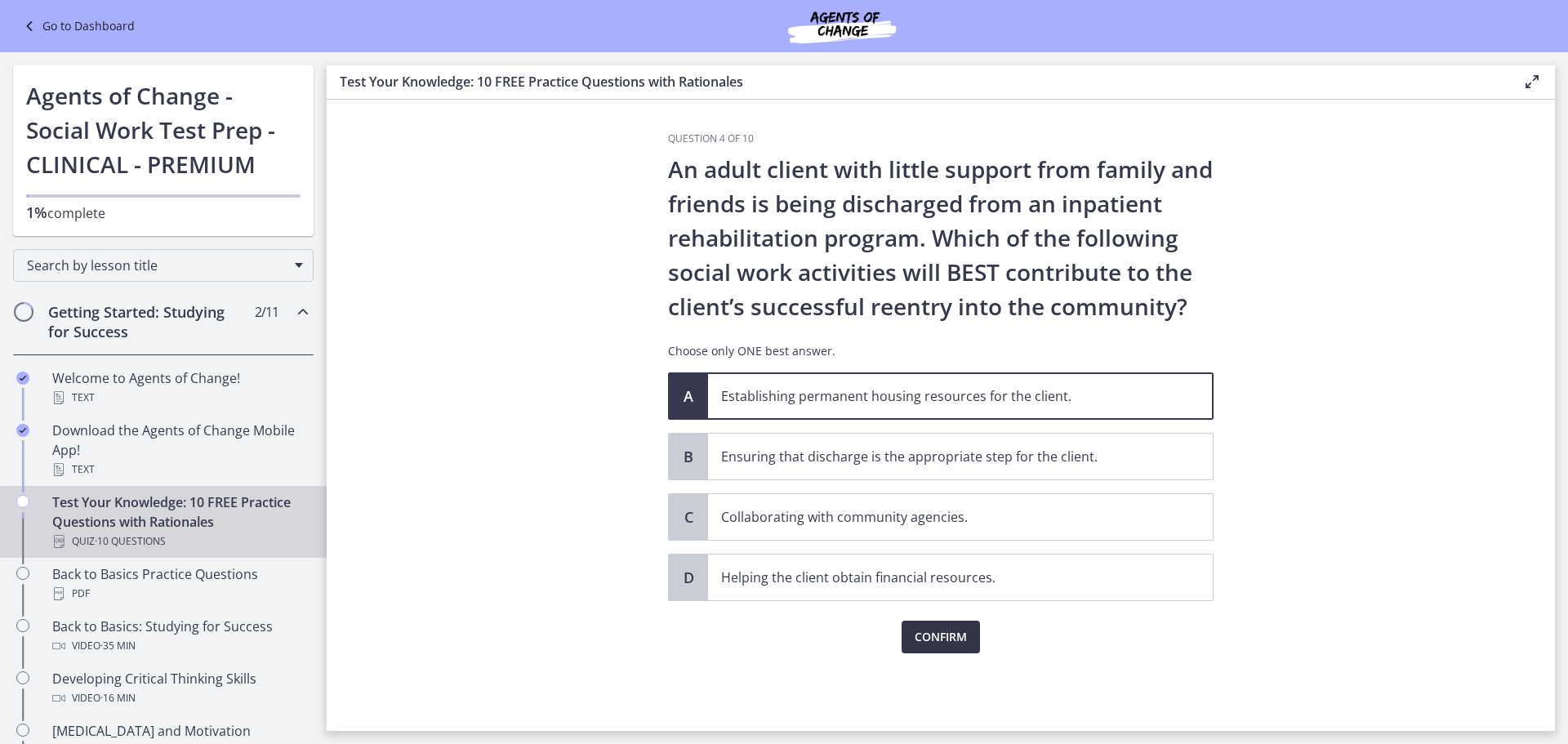
click at [924, 635] on span "Confirm" at bounding box center [941, 637] width 52 height 19
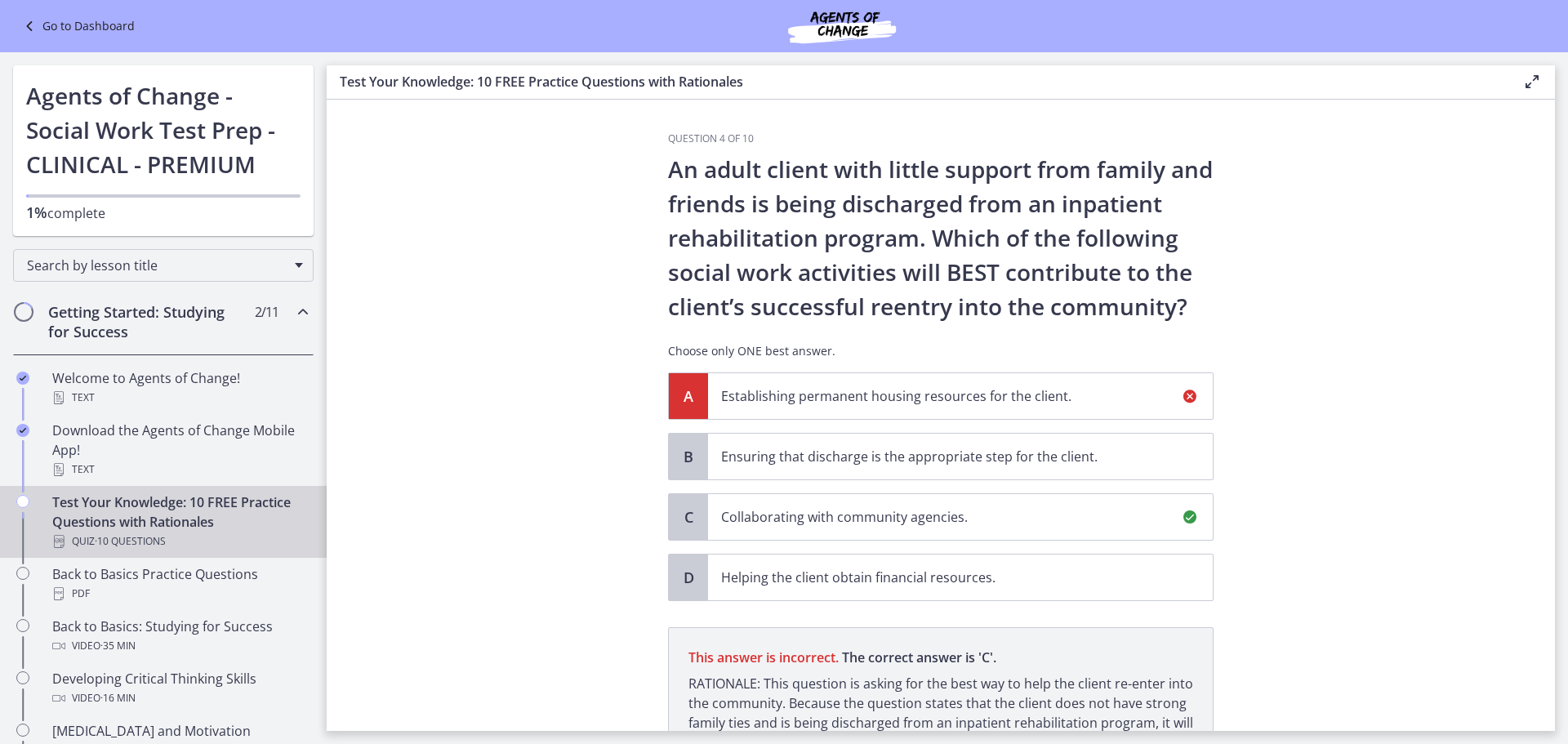
scroll to position [179, 0]
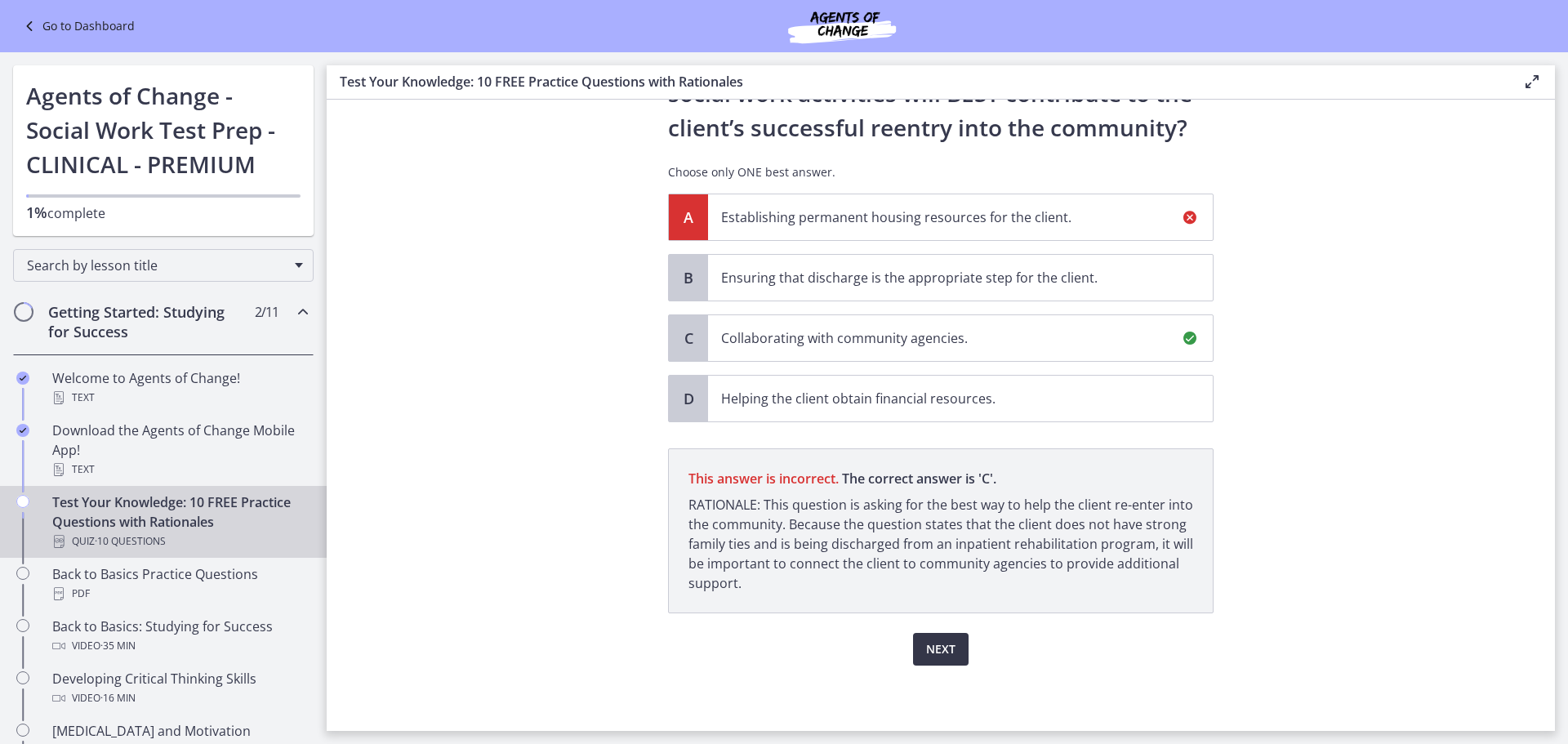
click at [930, 647] on span "Next" at bounding box center [940, 649] width 29 height 19
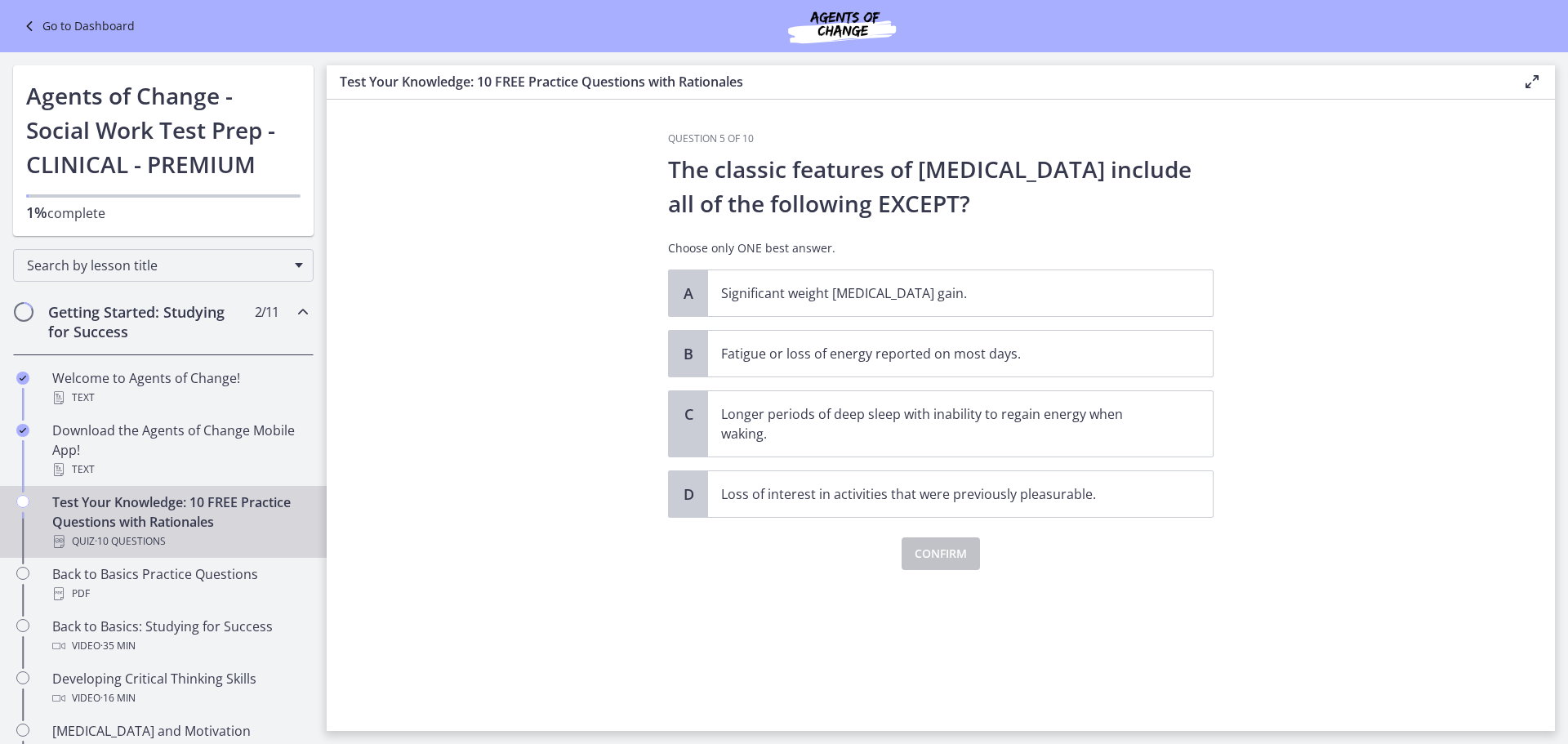
scroll to position [0, 0]
click at [695, 422] on span "C" at bounding box center [688, 414] width 19 height 19
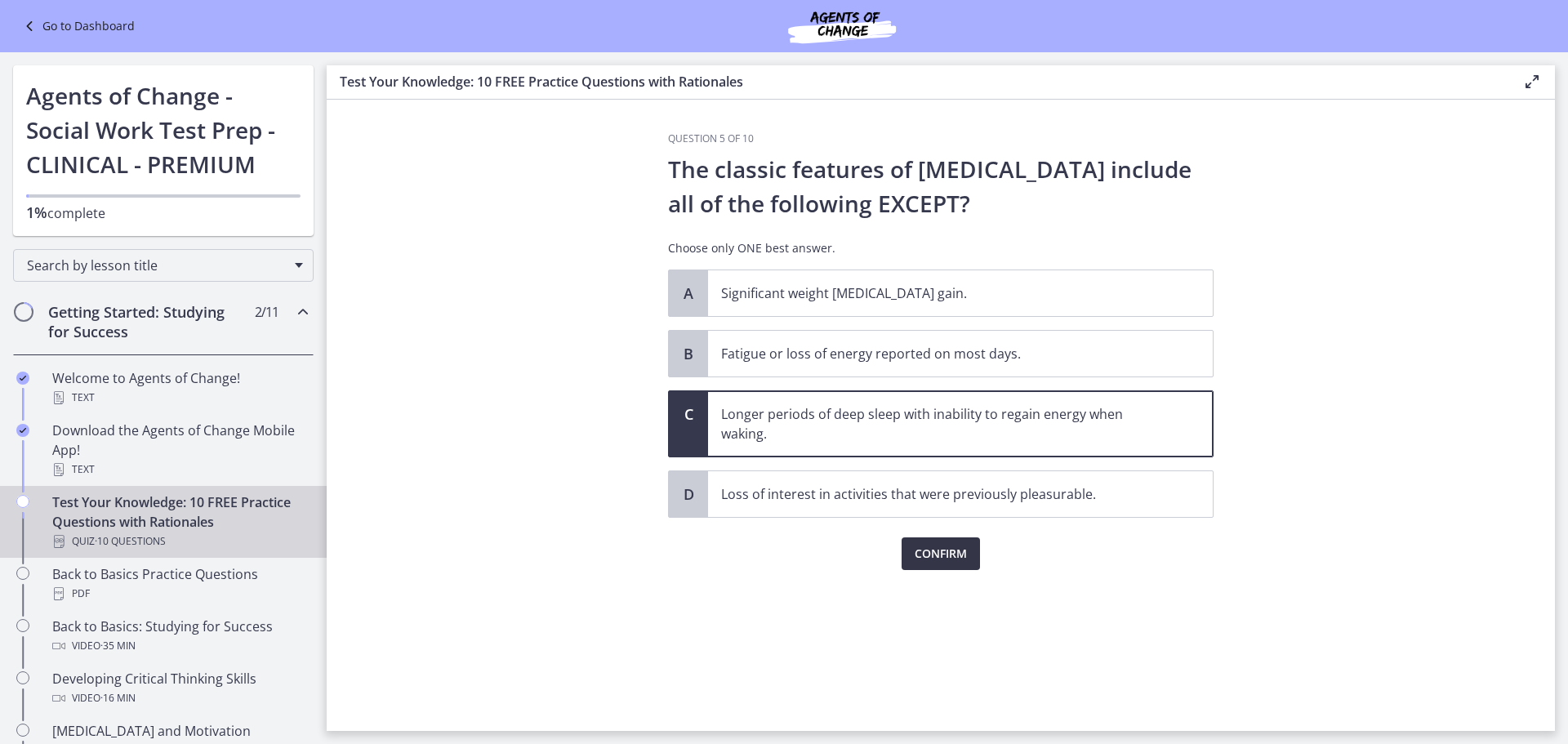
click at [938, 559] on span "Confirm" at bounding box center [941, 554] width 52 height 19
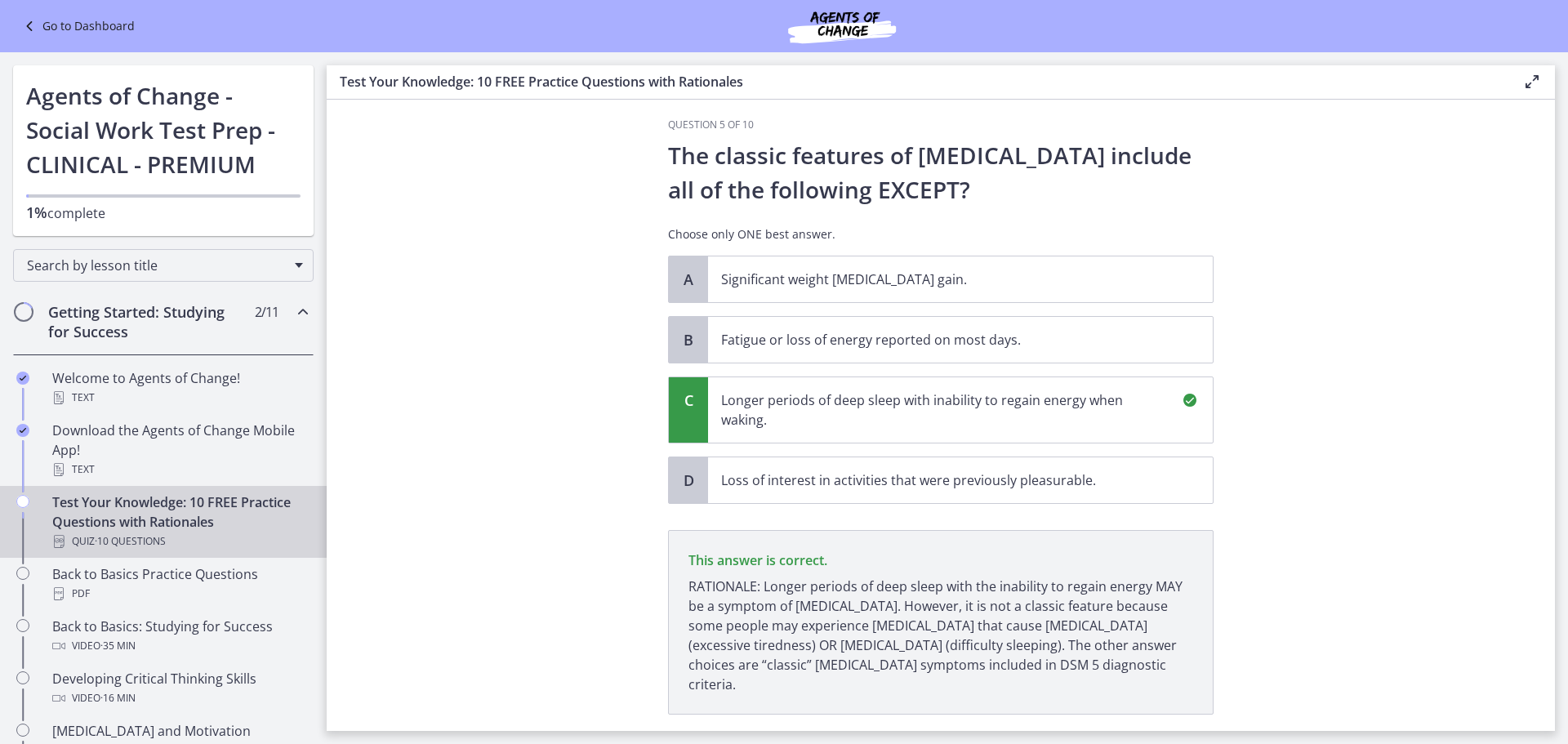
scroll to position [96, 0]
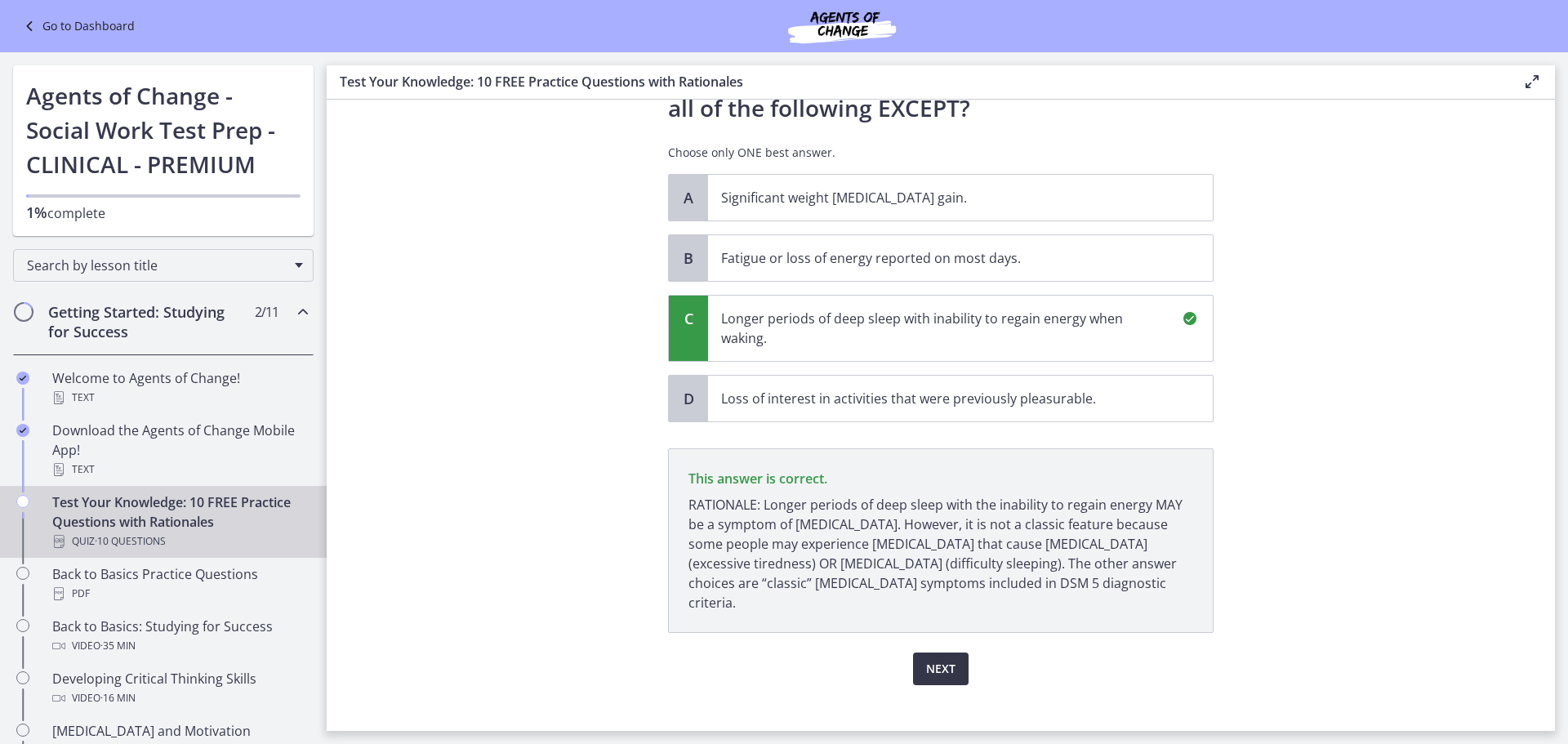
click at [929, 662] on button "Next" at bounding box center [941, 669] width 56 height 33
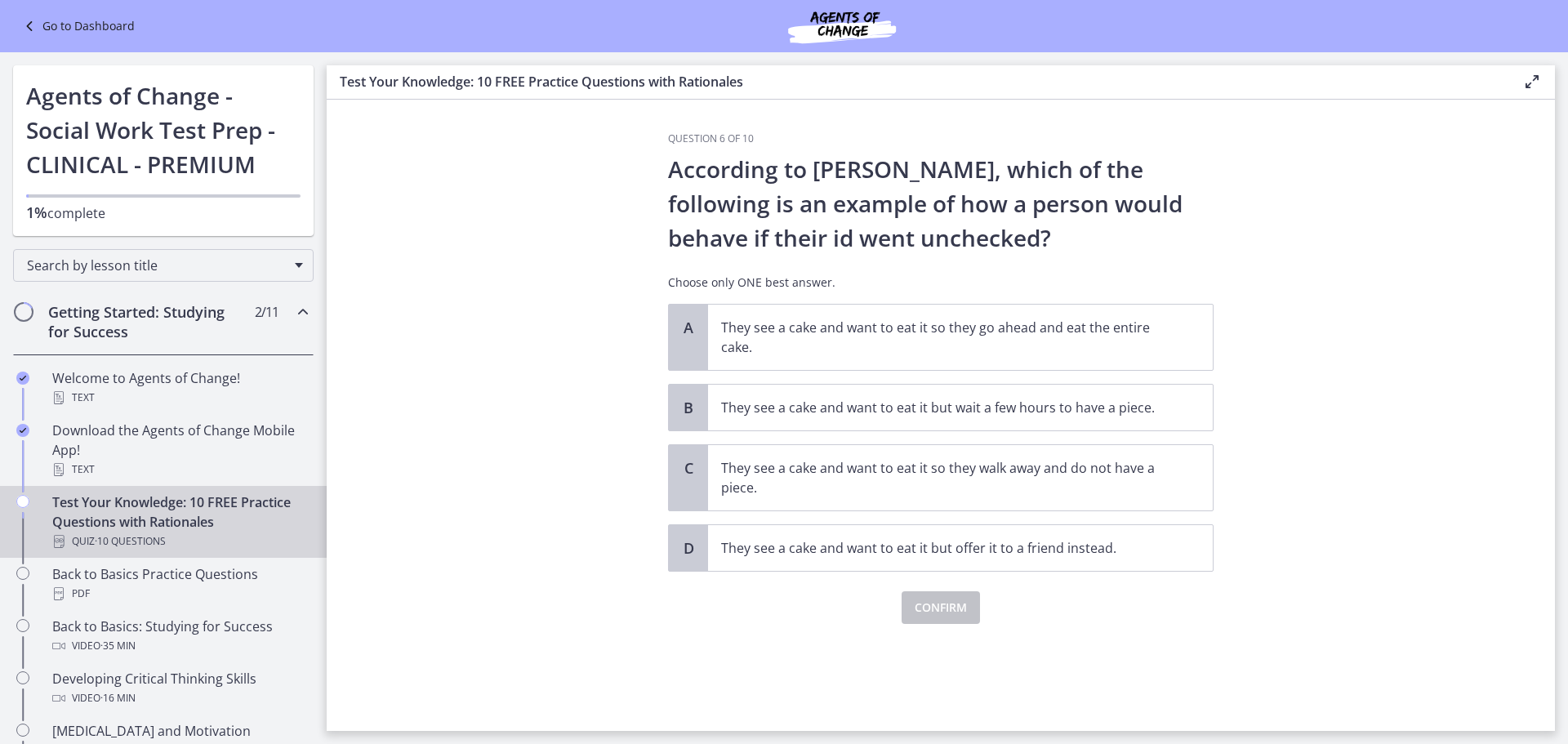
scroll to position [0, 0]
click at [688, 342] on div "A" at bounding box center [688, 337] width 39 height 66
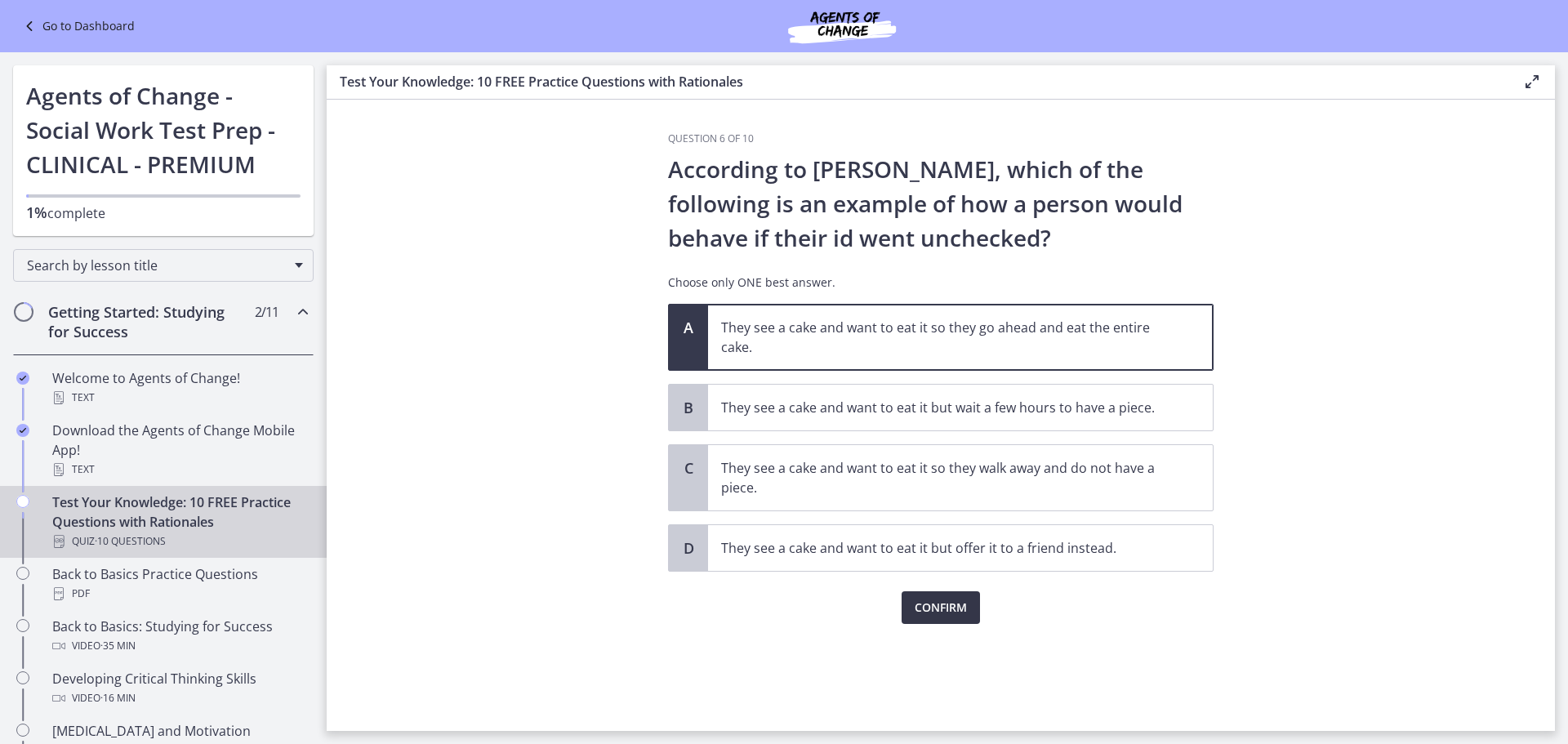
click at [950, 610] on span "Confirm" at bounding box center [941, 608] width 52 height 19
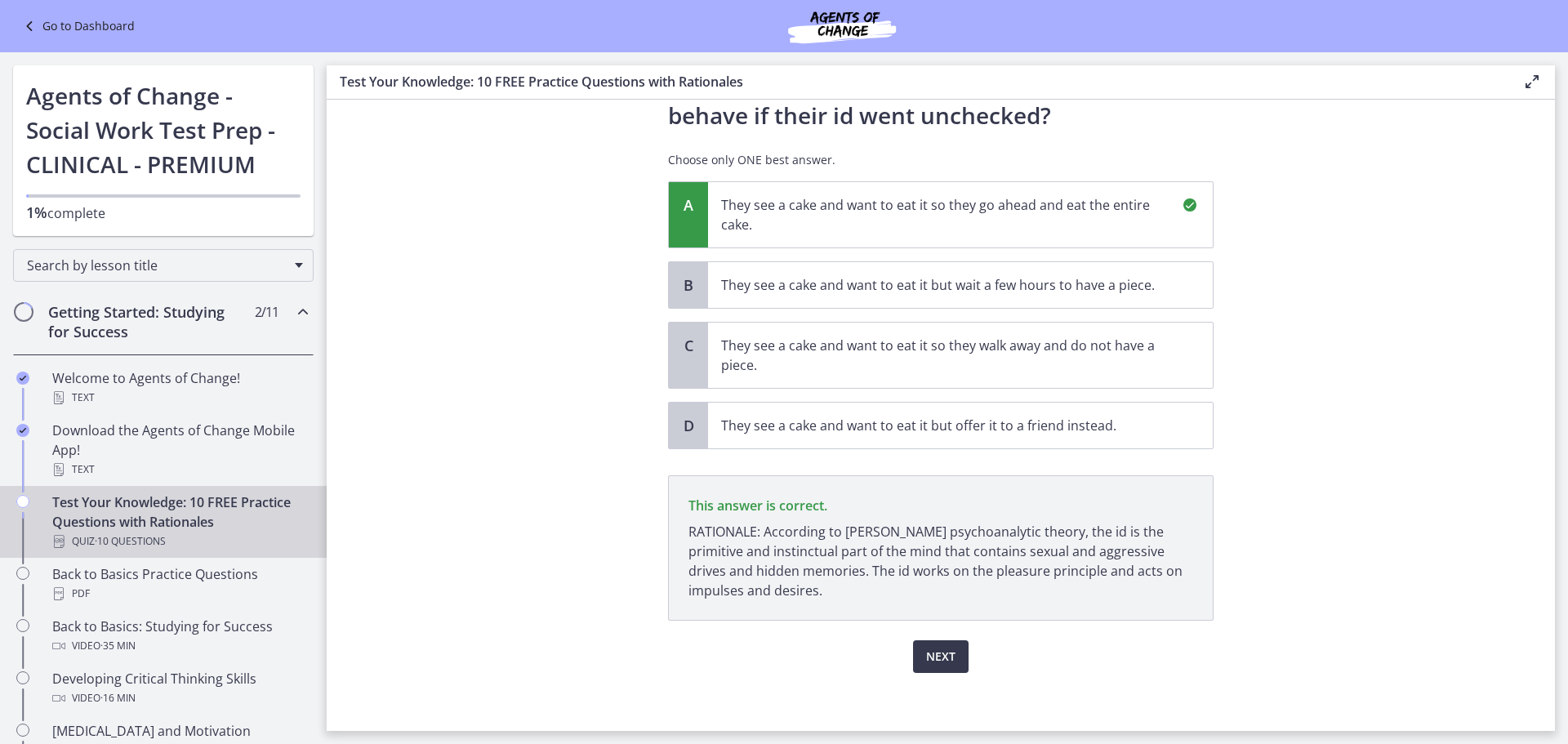
scroll to position [130, 0]
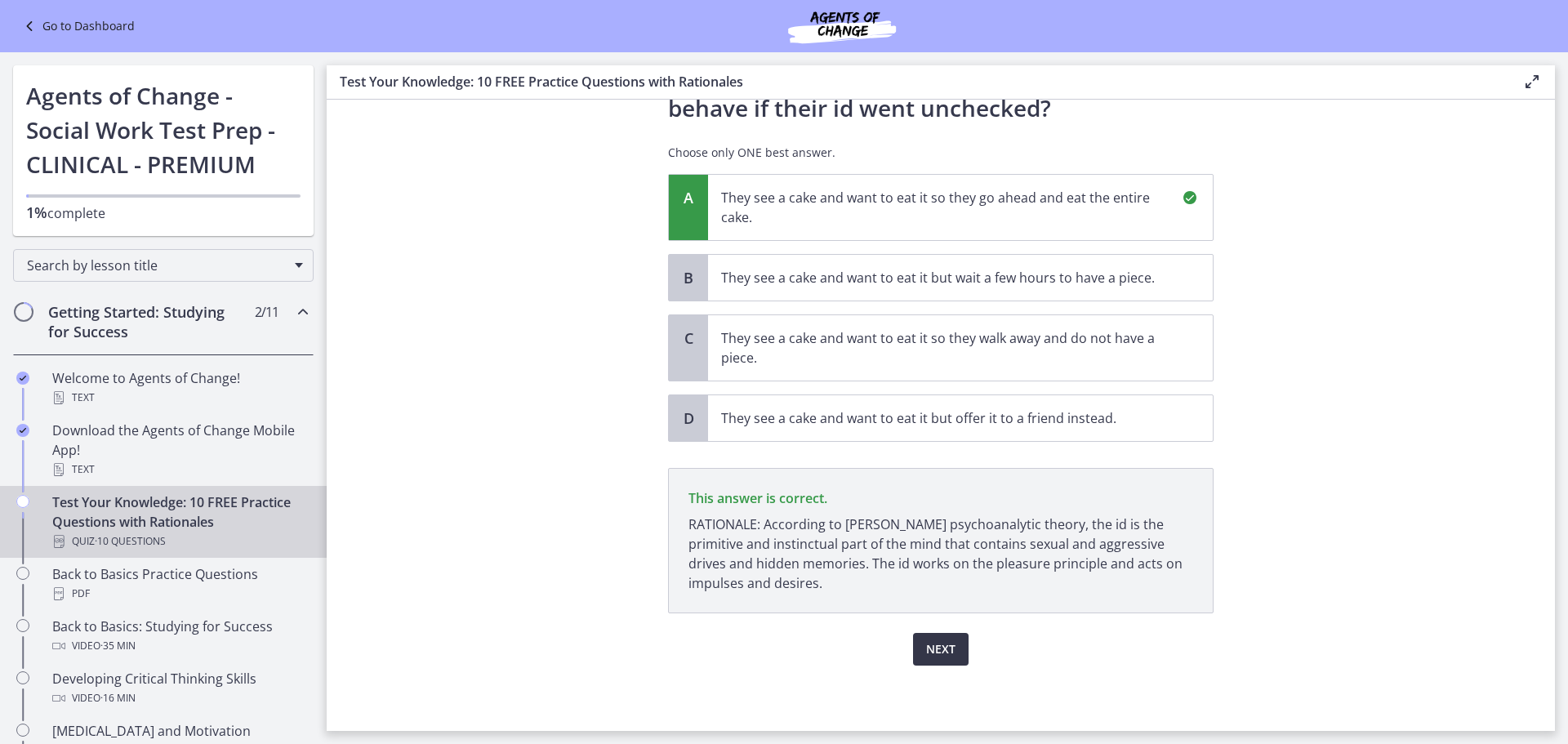
click at [933, 653] on span "Next" at bounding box center [940, 649] width 29 height 19
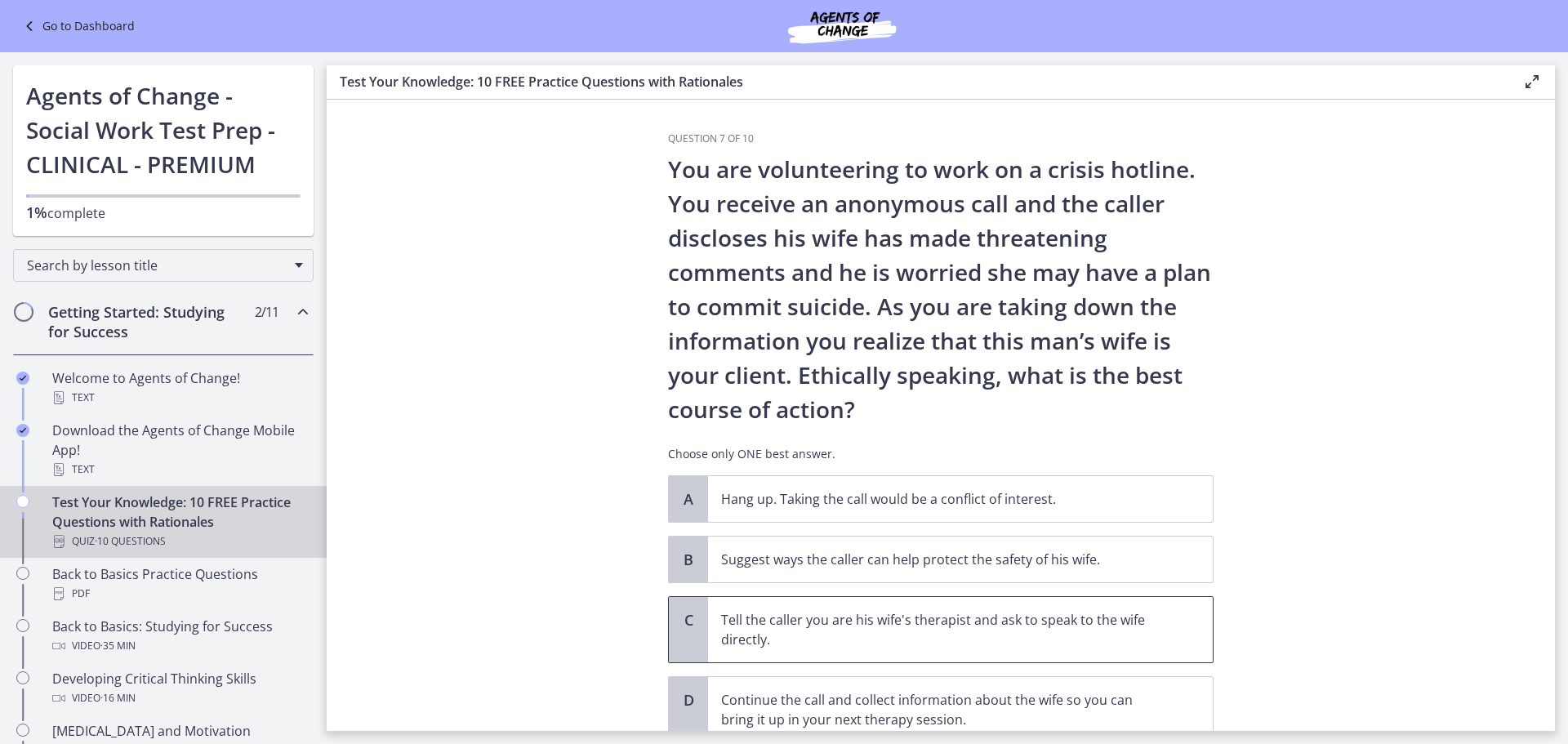
scroll to position [81, 0]
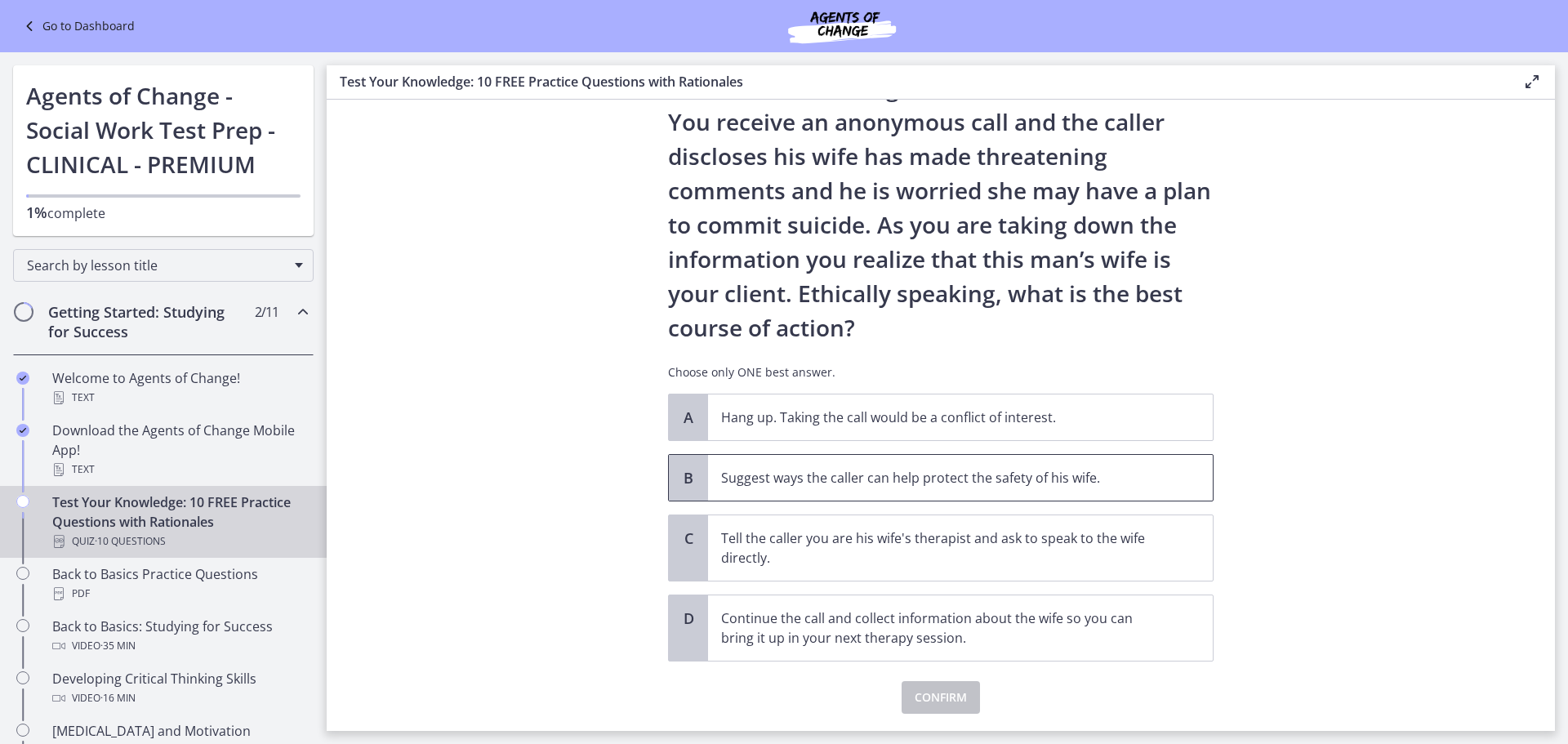
click at [680, 473] on span "B" at bounding box center [688, 477] width 19 height 19
click at [943, 701] on span "Confirm" at bounding box center [941, 697] width 52 height 19
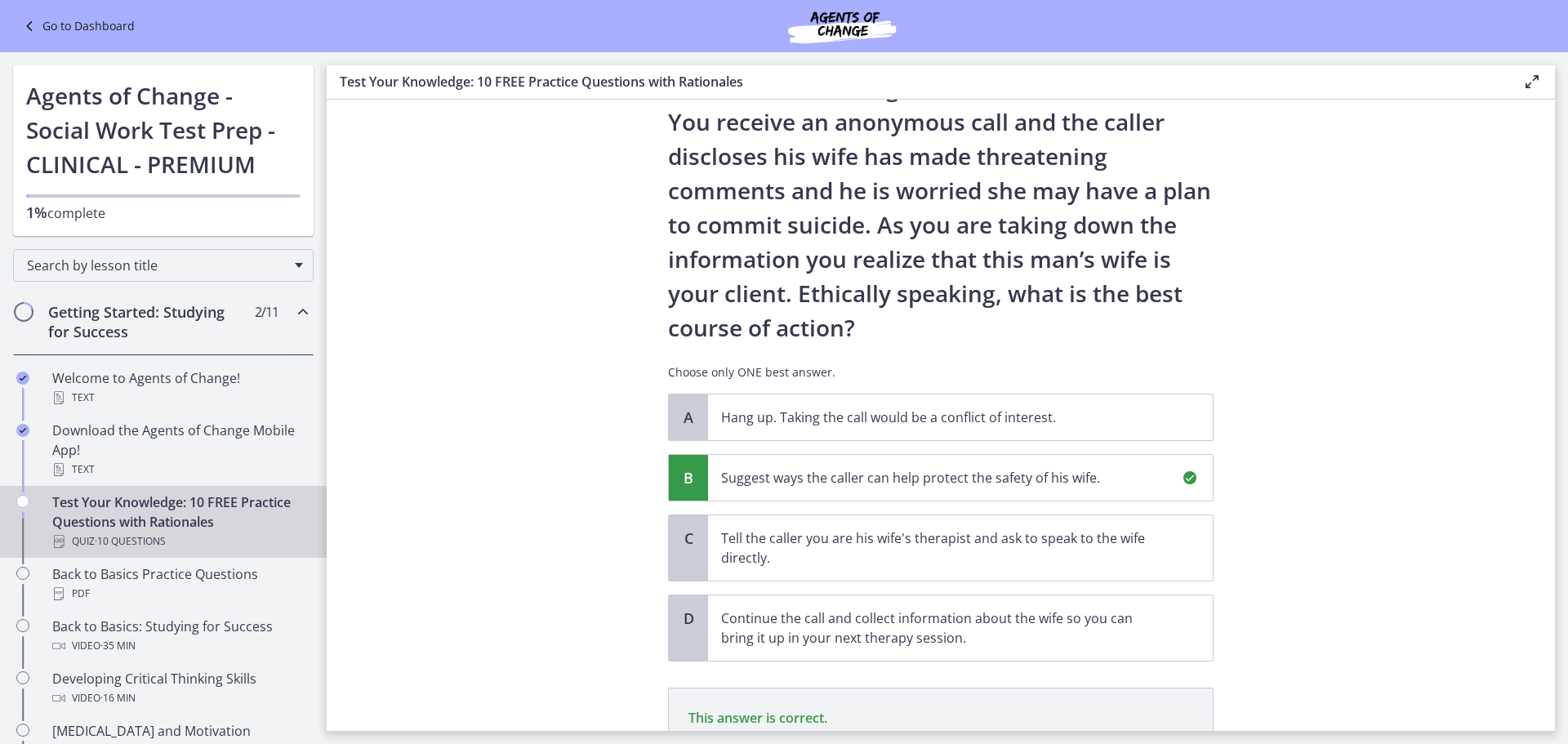
scroll to position [282, 0]
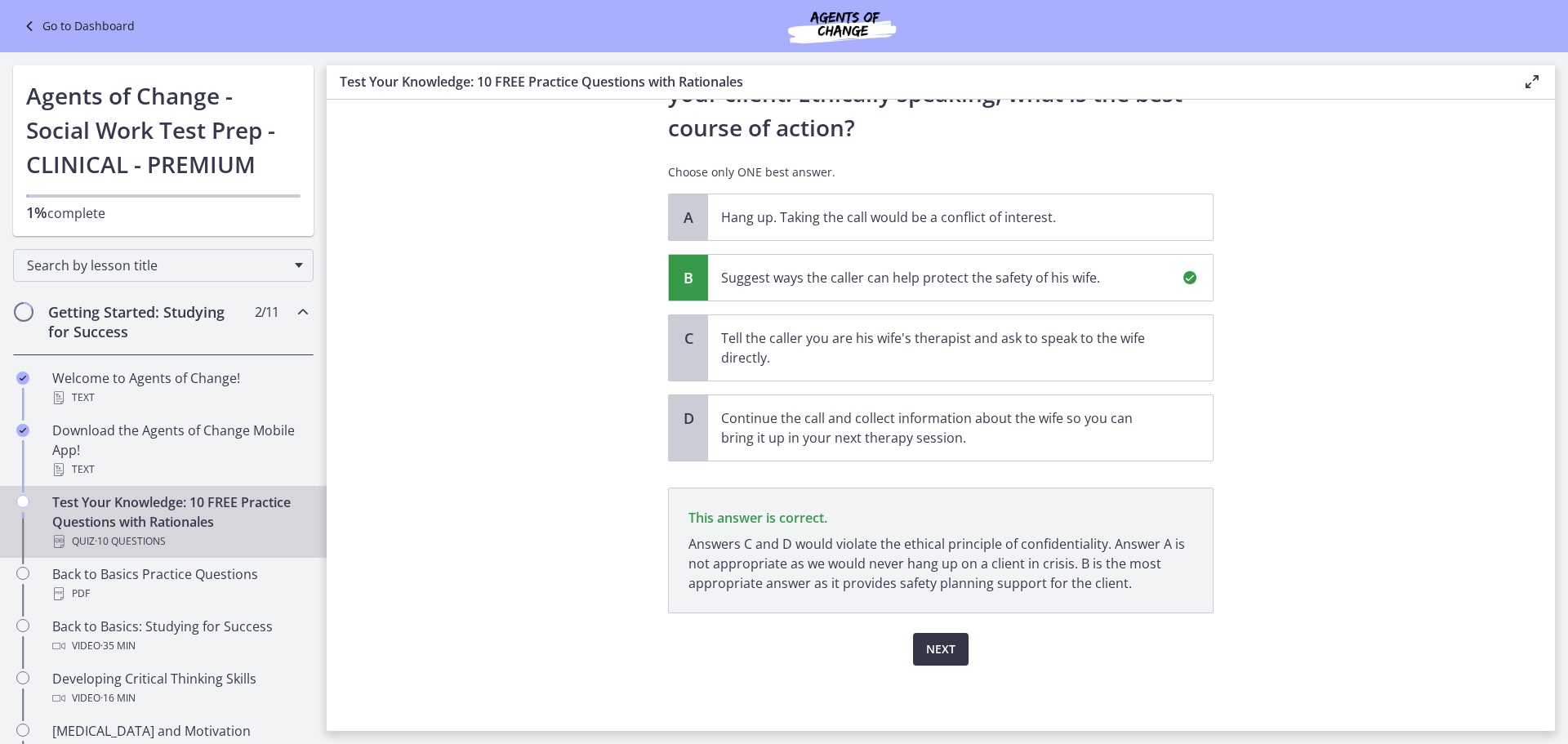
click at [936, 649] on span "Next" at bounding box center [940, 649] width 29 height 19
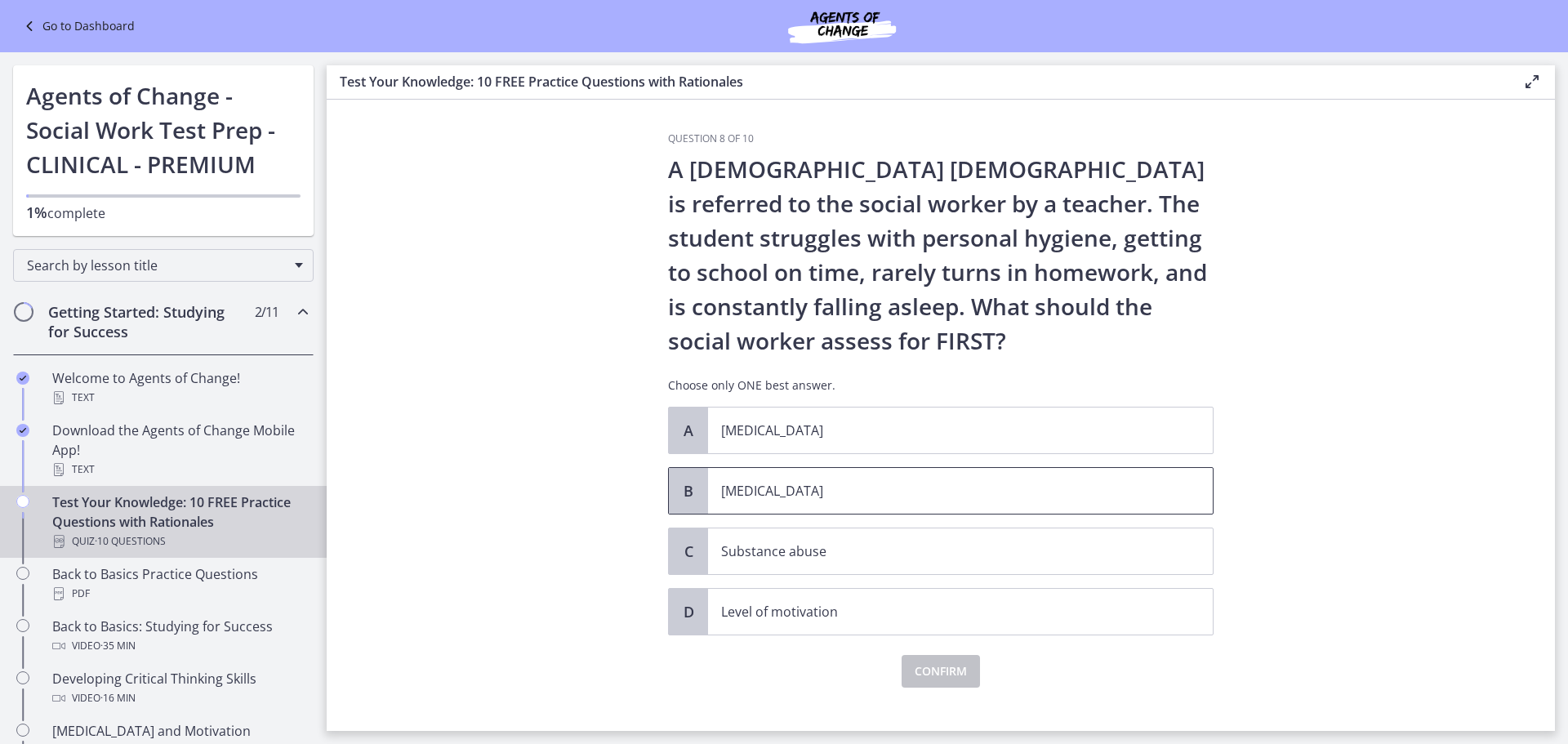
click at [687, 489] on span "B" at bounding box center [688, 491] width 19 height 19
click at [940, 676] on span "Confirm" at bounding box center [941, 671] width 52 height 19
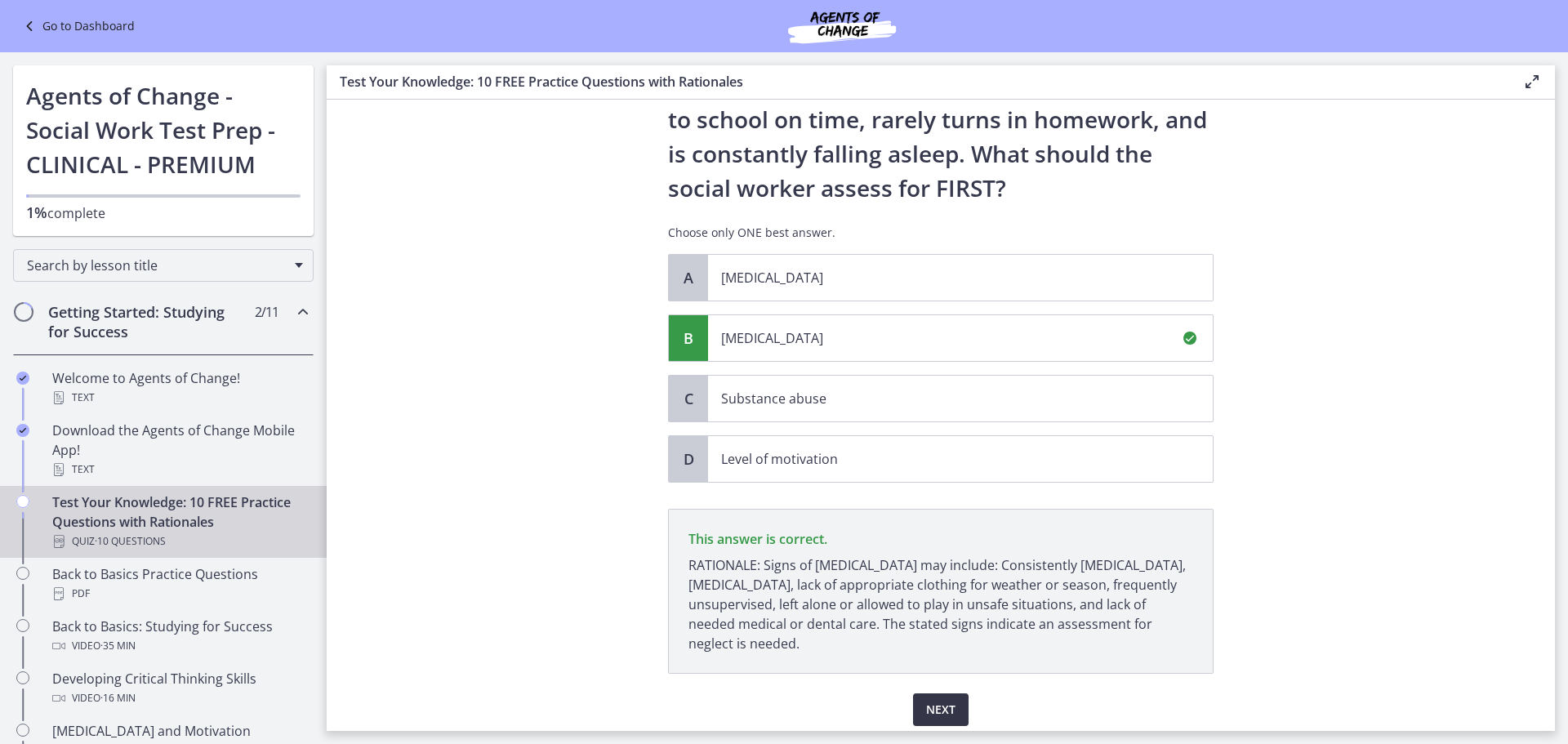
scroll to position [213, 0]
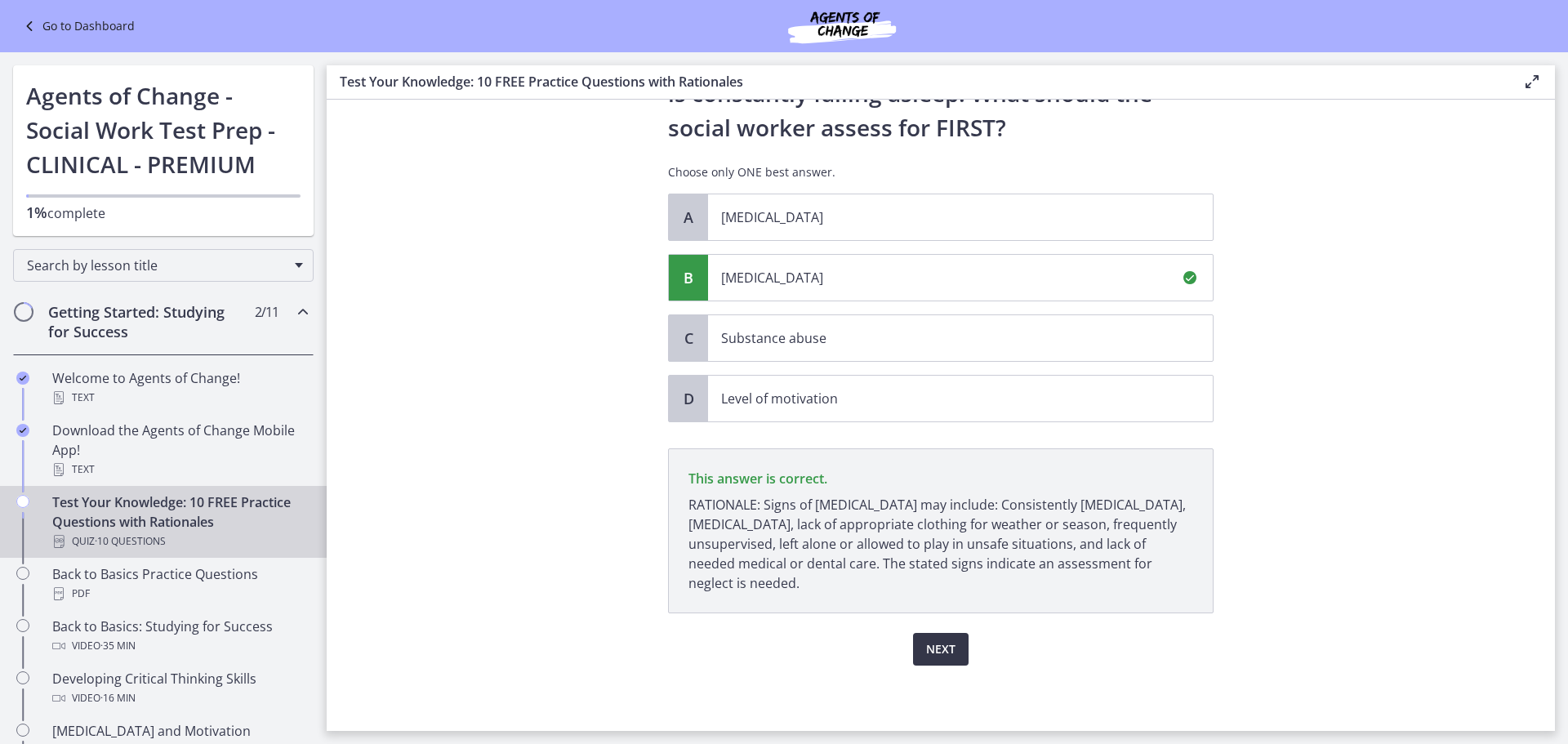
click at [940, 658] on span "Next" at bounding box center [940, 649] width 29 height 19
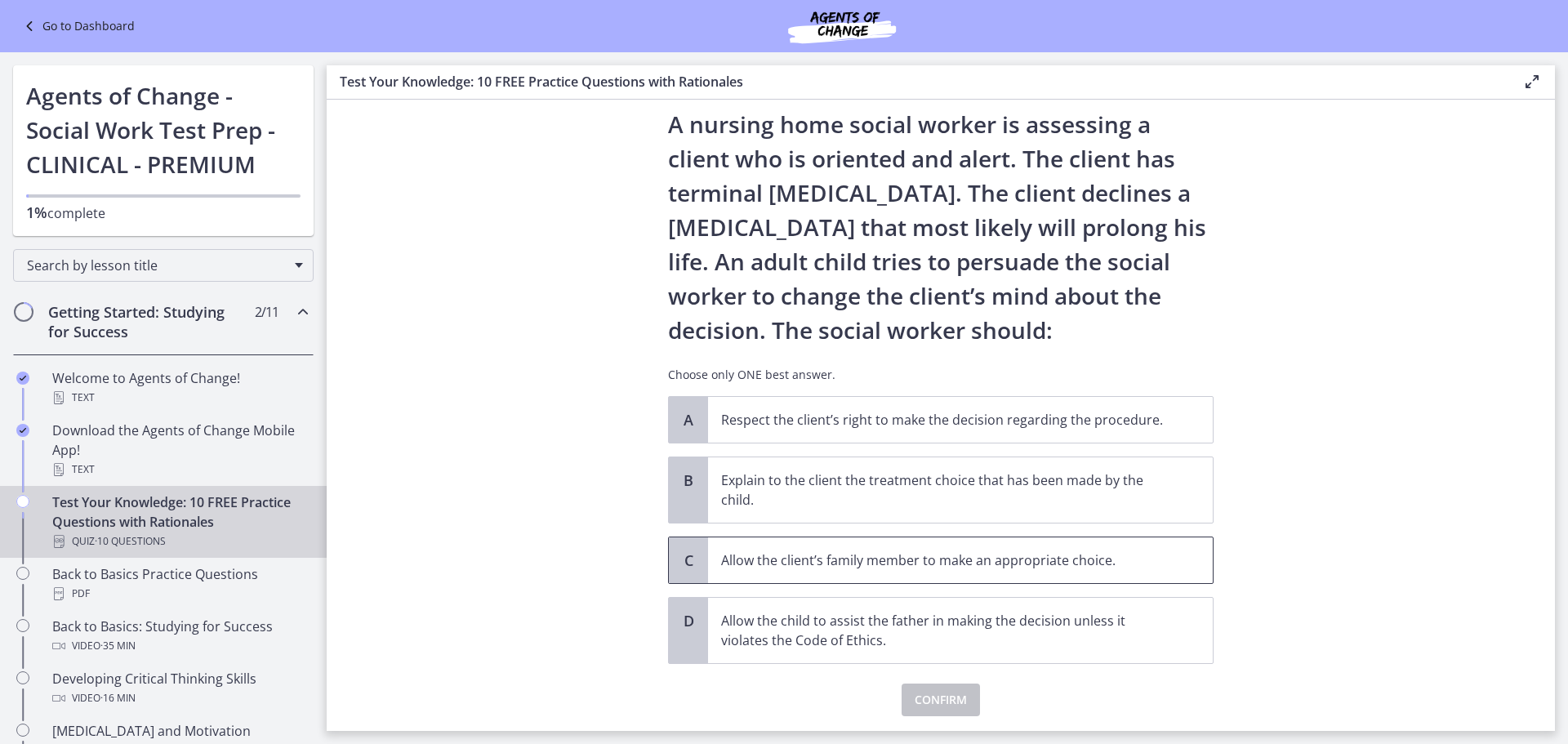
scroll to position [81, 0]
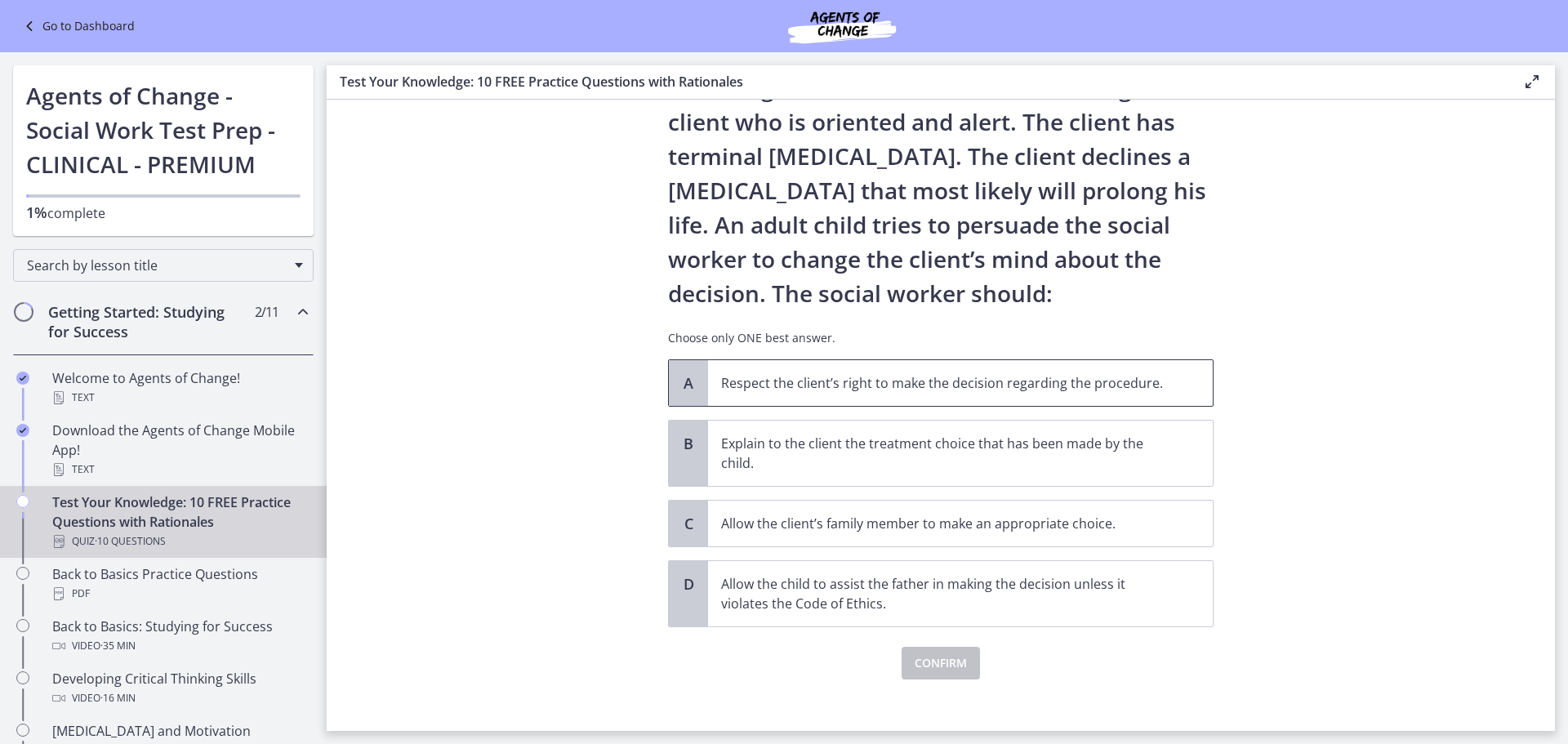
click at [679, 386] on span "A" at bounding box center [688, 383] width 19 height 19
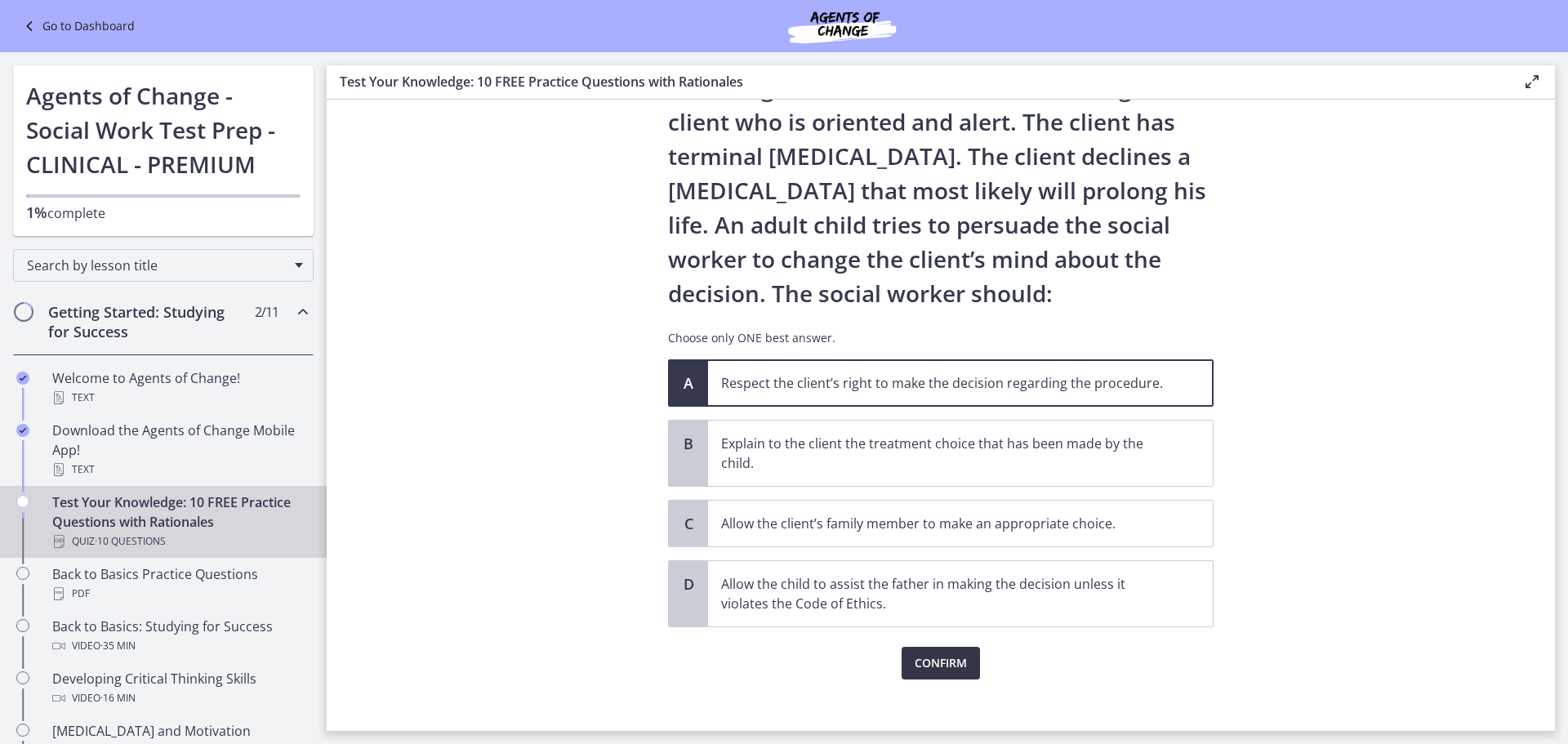
click at [942, 663] on span "Confirm" at bounding box center [941, 663] width 52 height 19
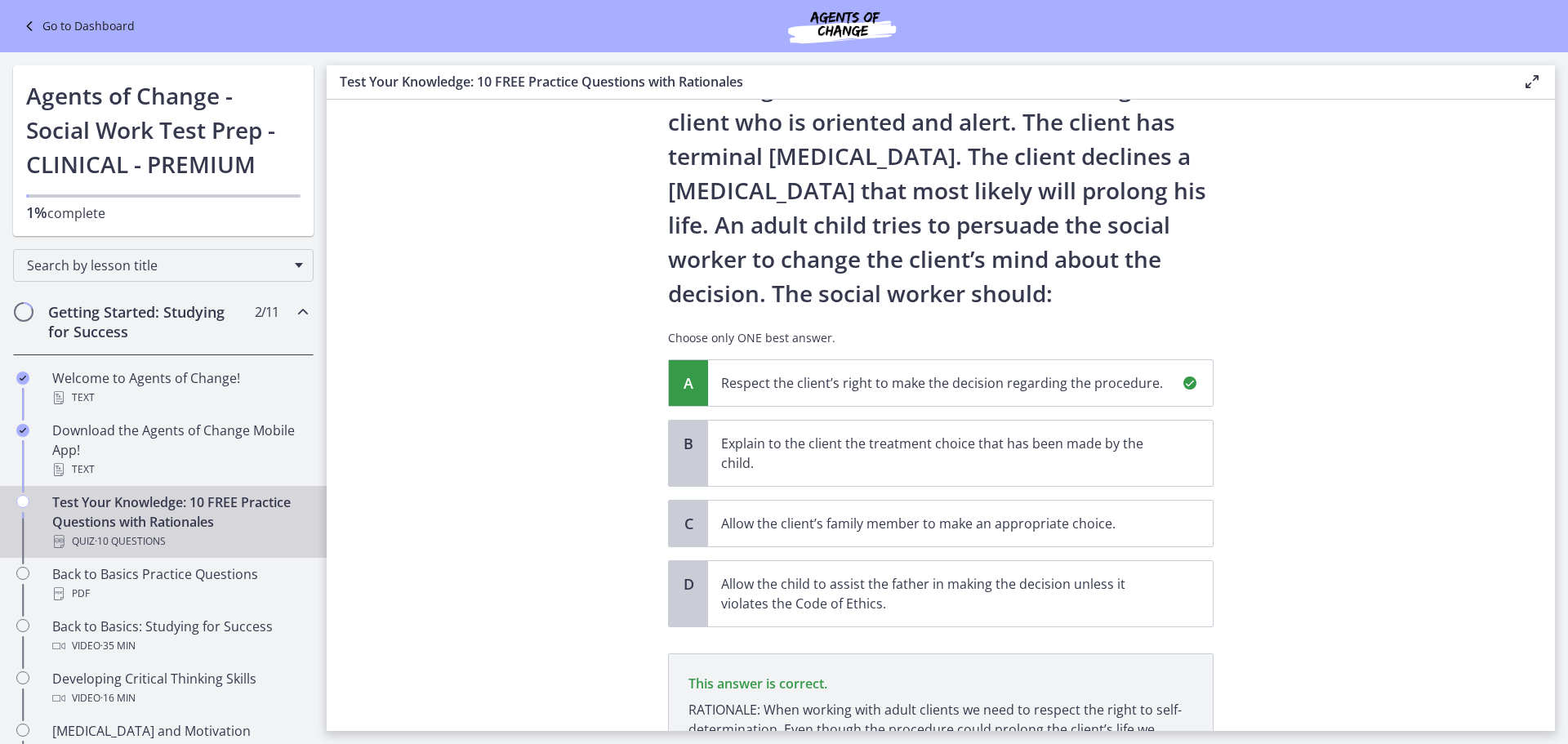
scroll to position [267, 0]
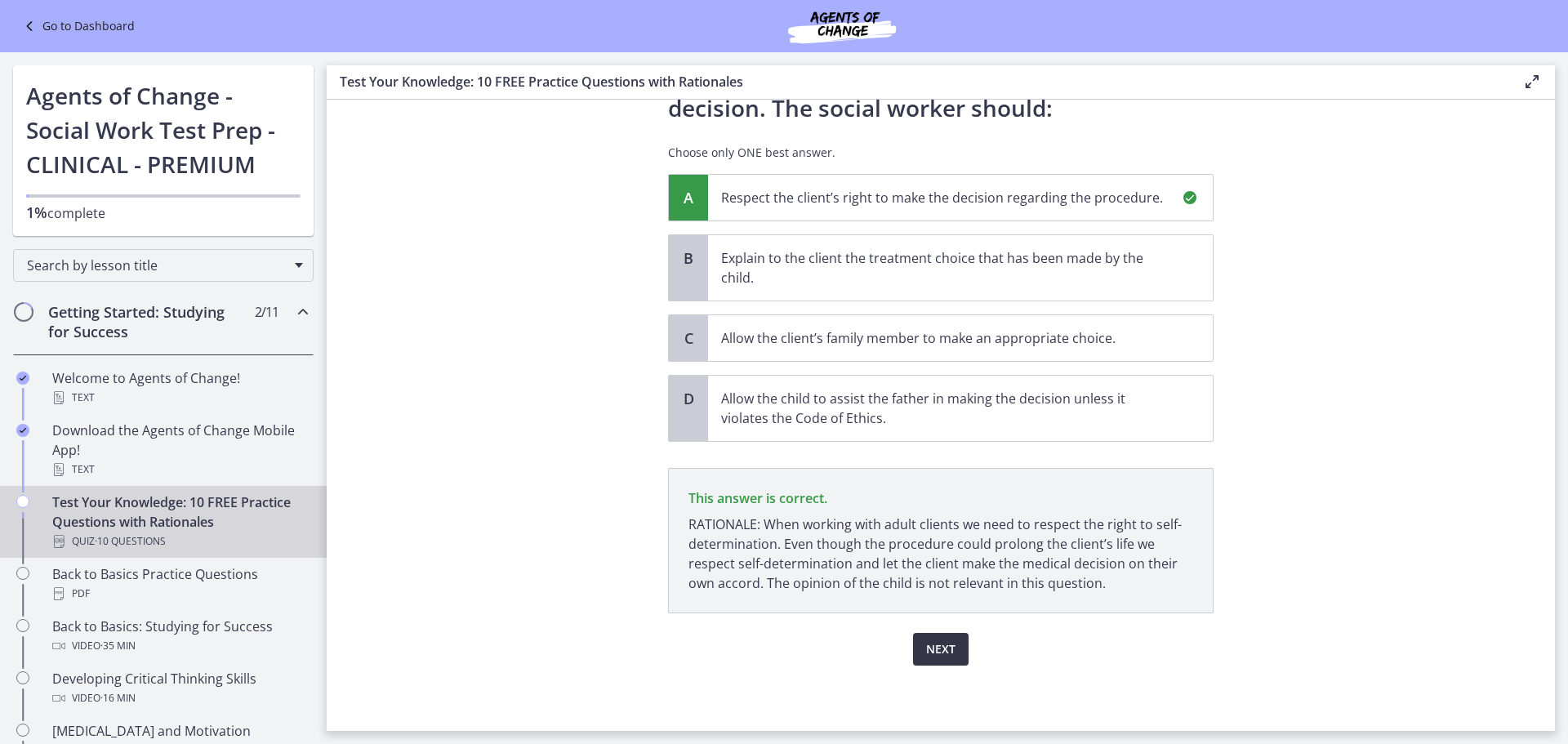
click at [930, 650] on span "Next" at bounding box center [940, 649] width 29 height 19
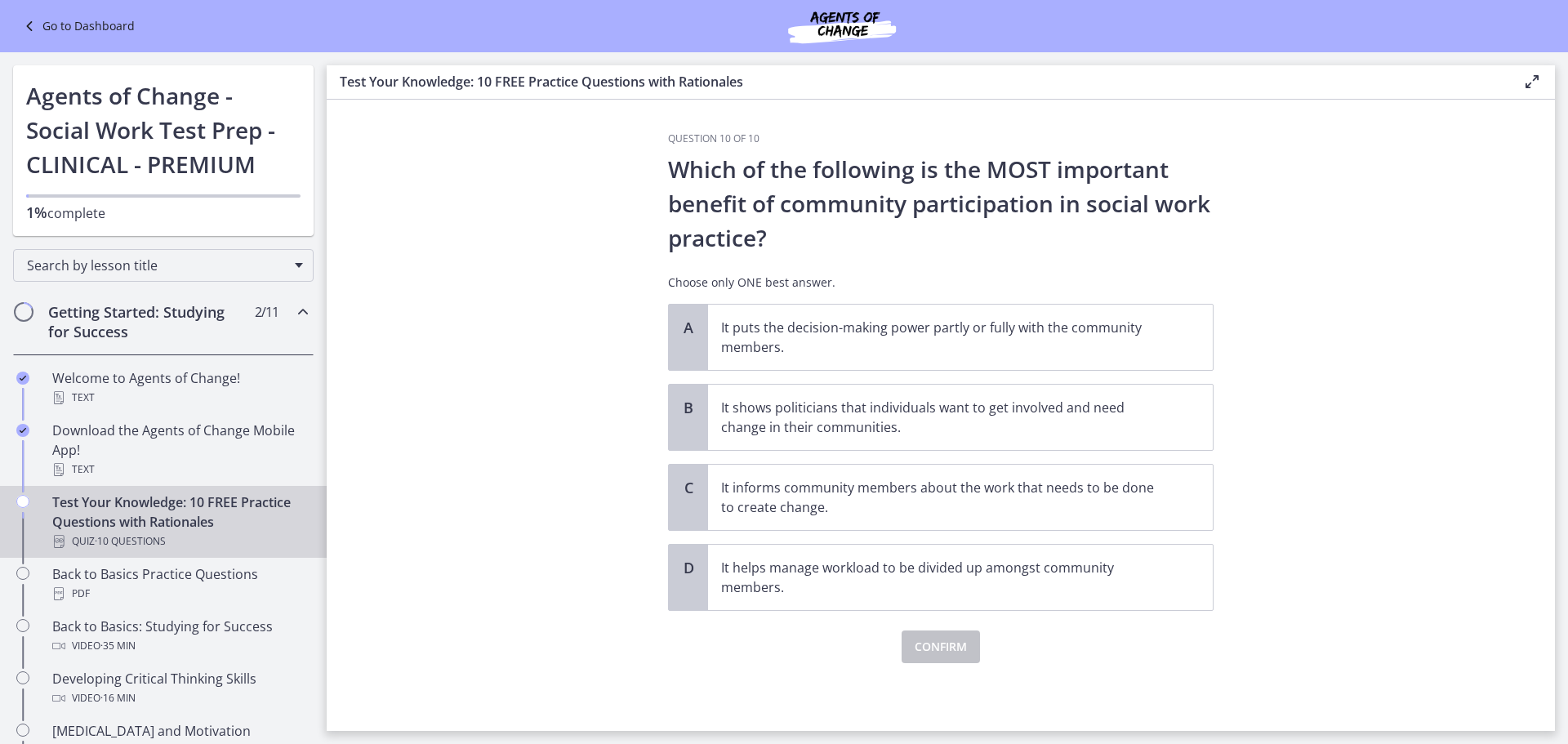
scroll to position [0, 0]
click at [701, 487] on div "C" at bounding box center [688, 498] width 39 height 66
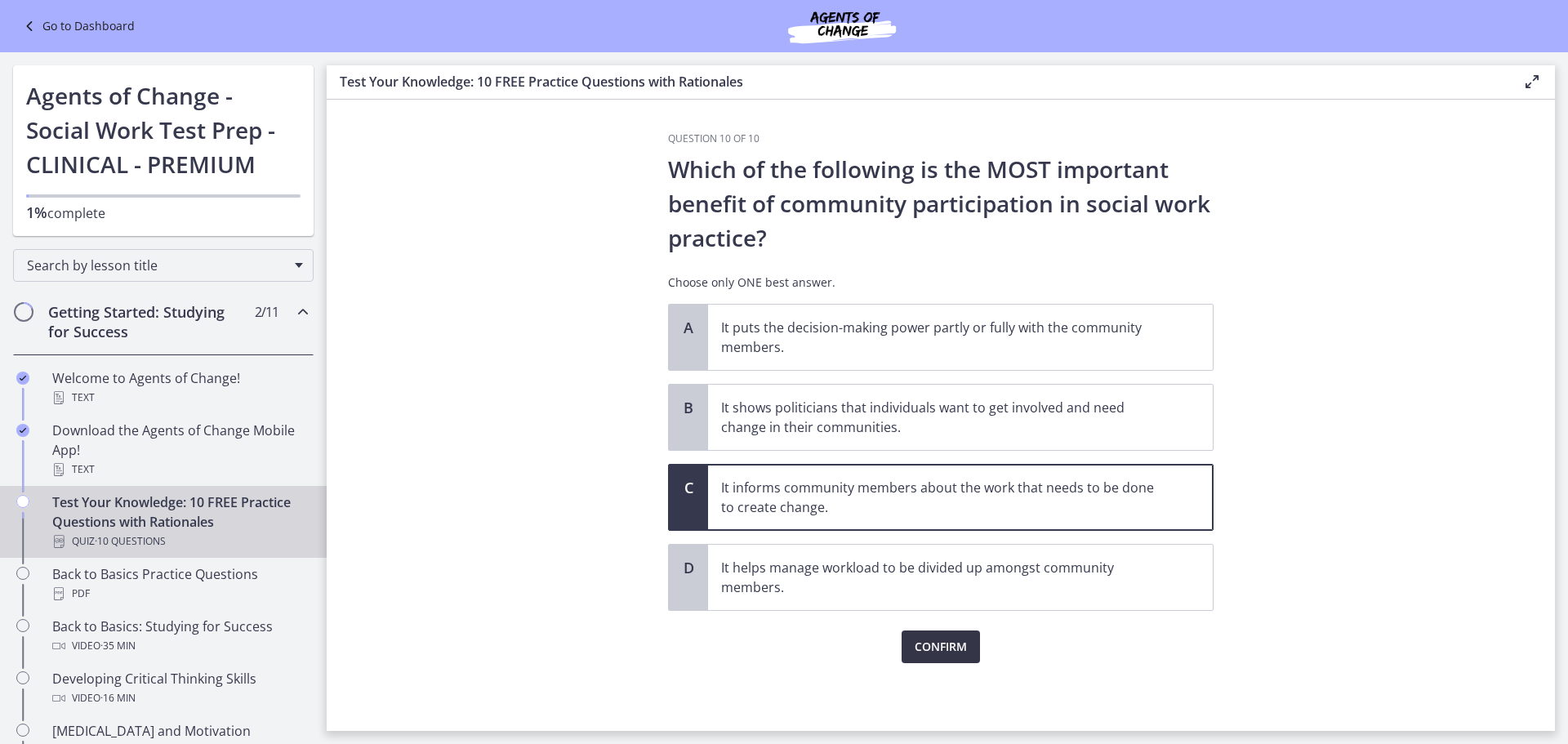
click at [938, 646] on span "Confirm" at bounding box center [941, 647] width 52 height 19
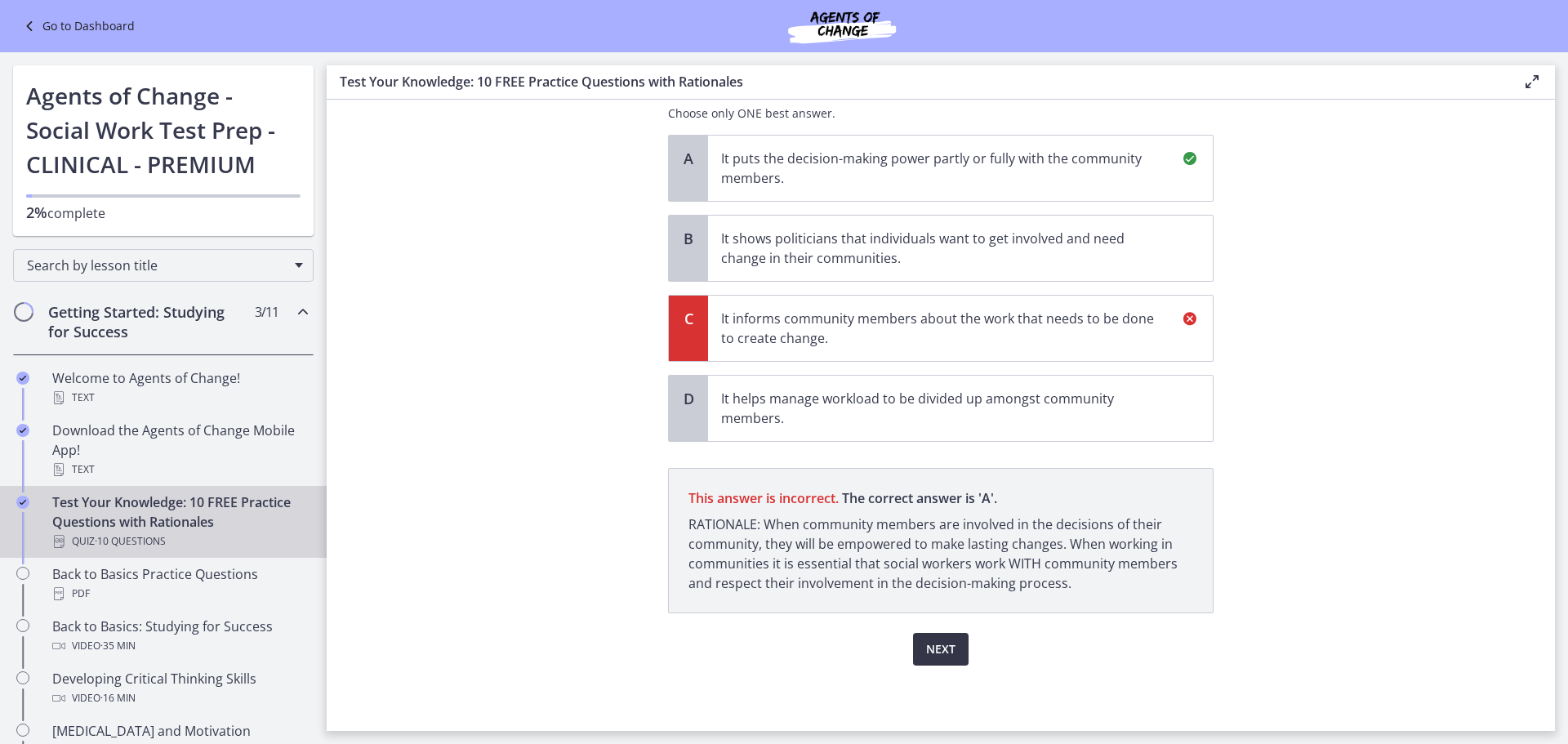
scroll to position [169, 0]
click at [945, 653] on span "Next" at bounding box center [940, 649] width 29 height 19
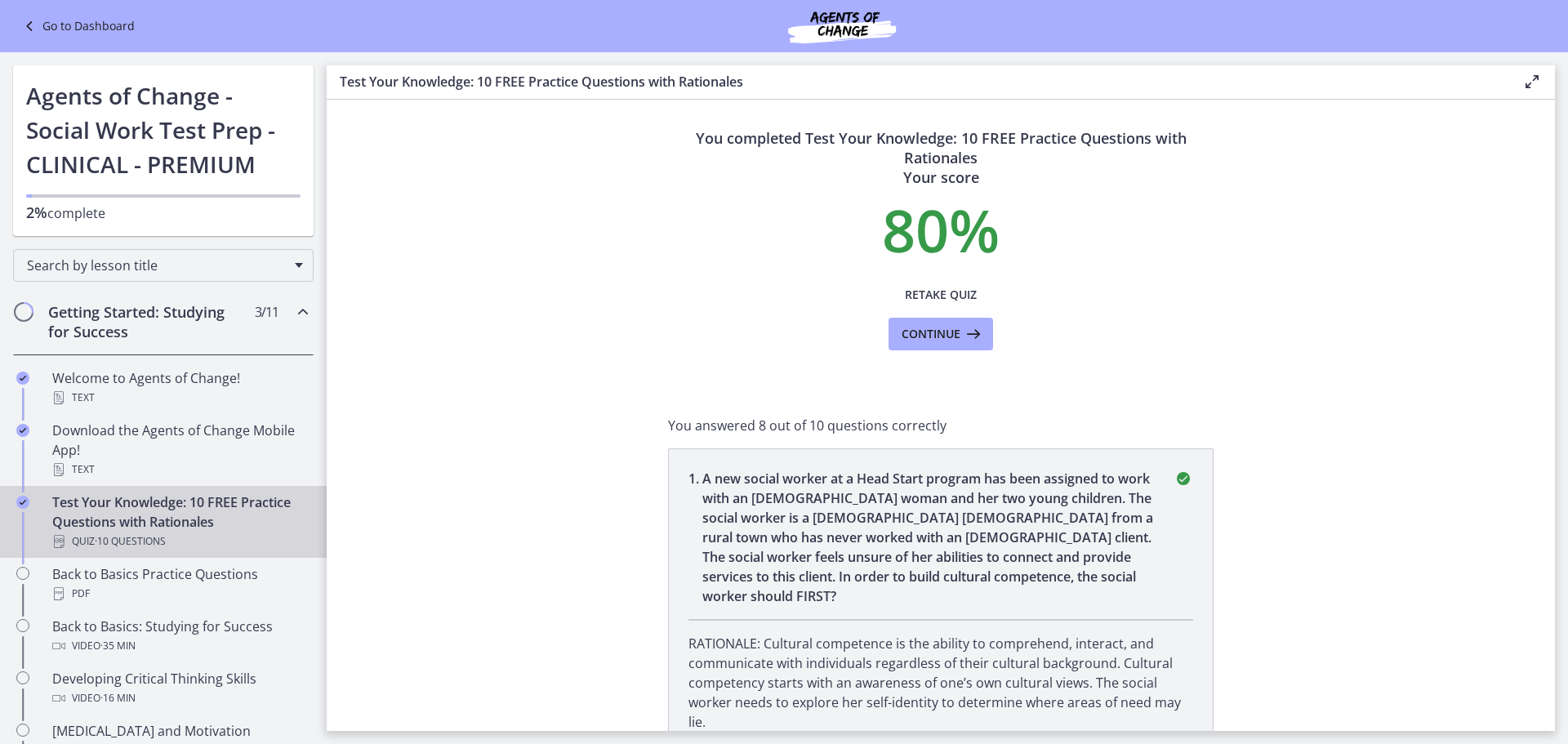
scroll to position [0, 0]
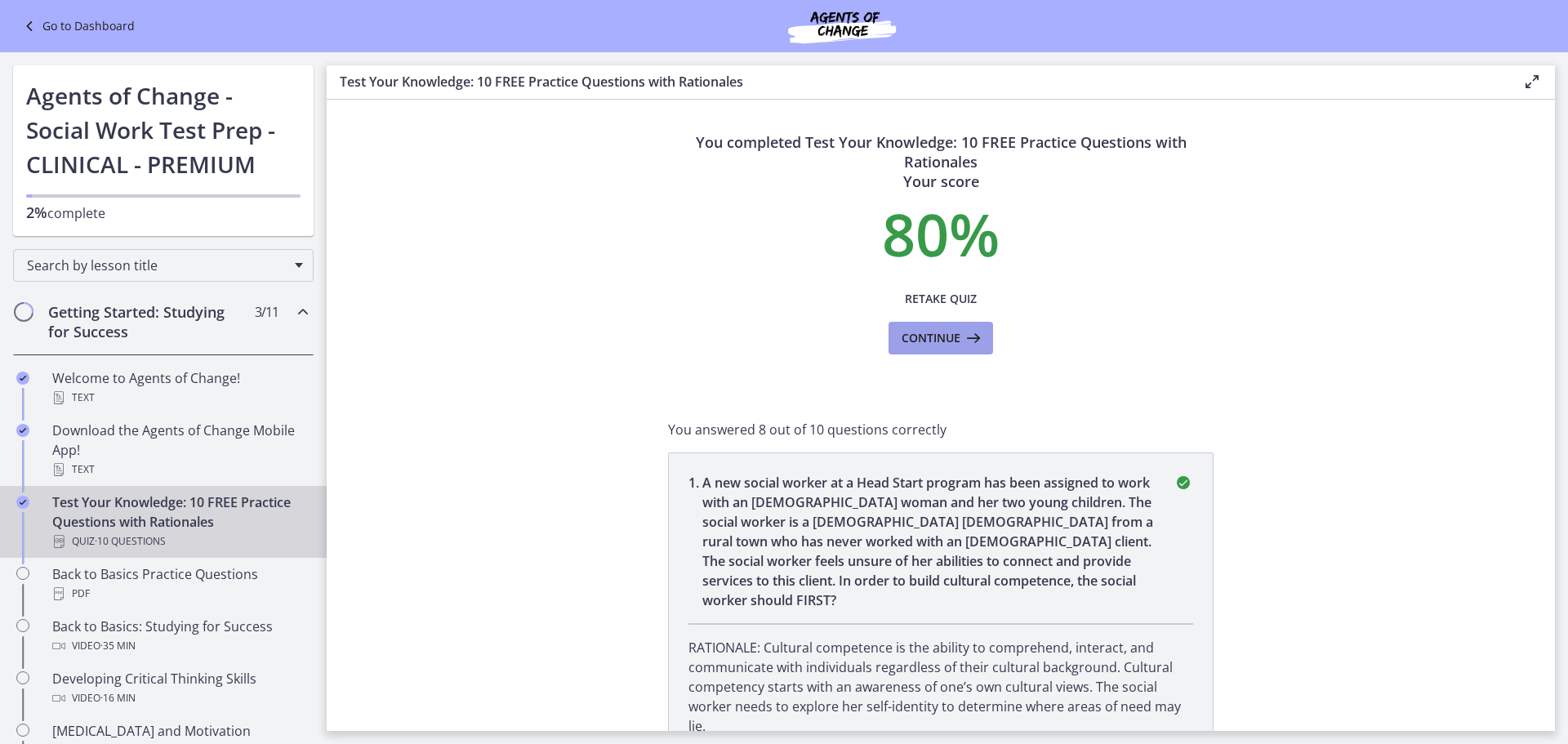
click at [965, 340] on icon at bounding box center [972, 338] width 23 height 19
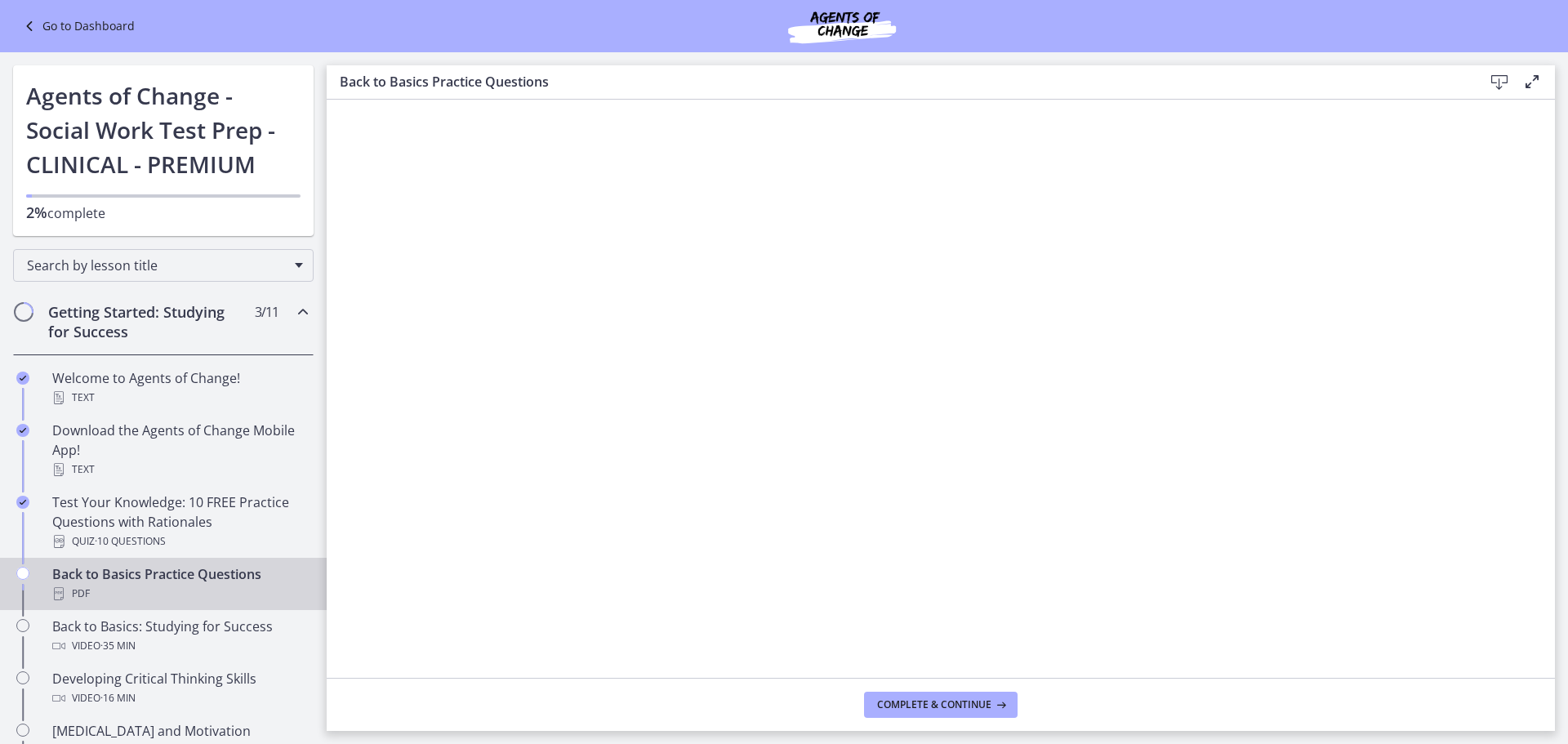
click at [1500, 80] on icon at bounding box center [1500, 82] width 19 height 19
click at [963, 698] on span "Complete & continue" at bounding box center [934, 704] width 114 height 13
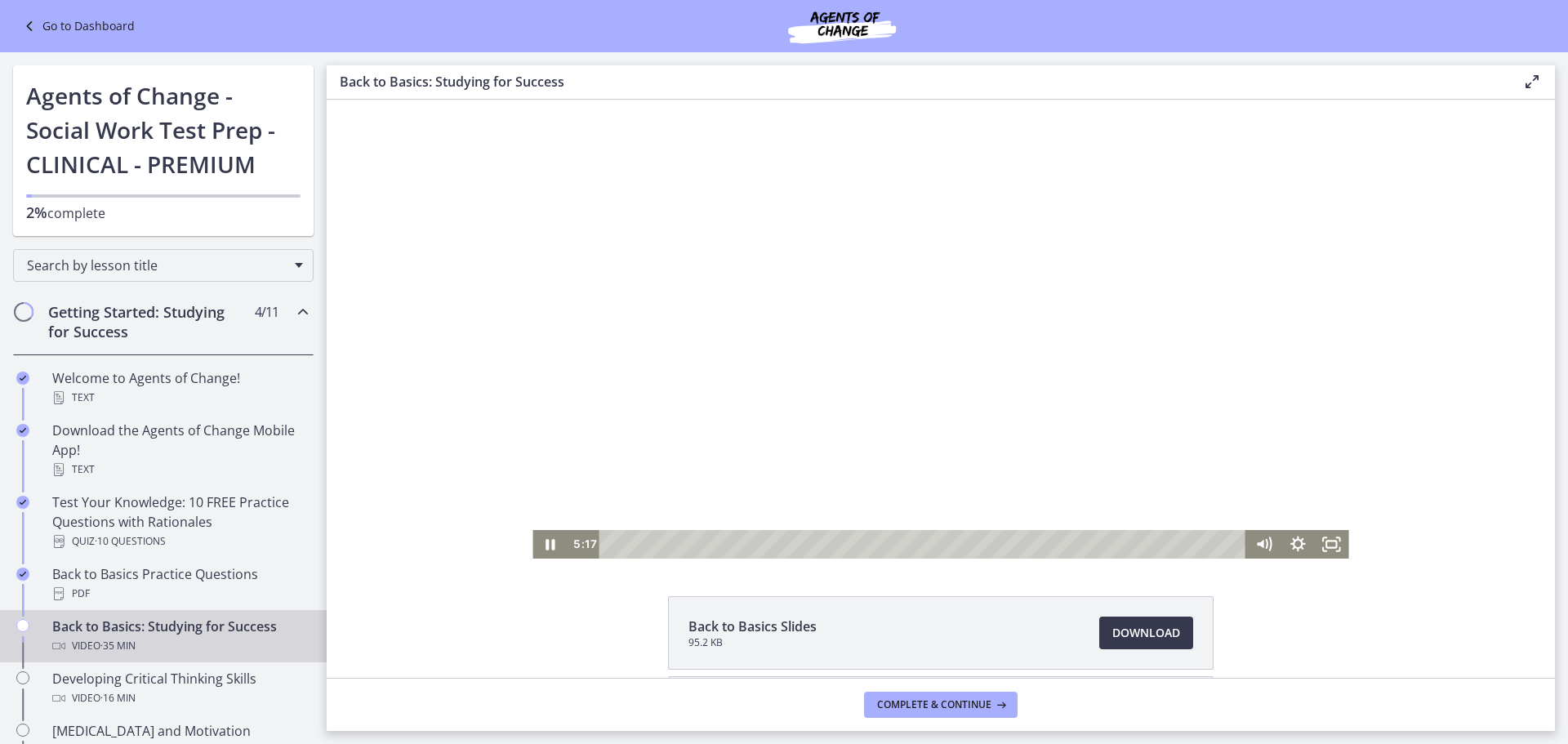
click at [1342, 247] on div at bounding box center [940, 329] width 816 height 459
click at [1340, 260] on div at bounding box center [940, 329] width 816 height 459
drag, startPoint x: 1336, startPoint y: 288, endPoint x: 1334, endPoint y: 304, distance: 16.1
click at [1335, 304] on div at bounding box center [940, 329] width 816 height 459
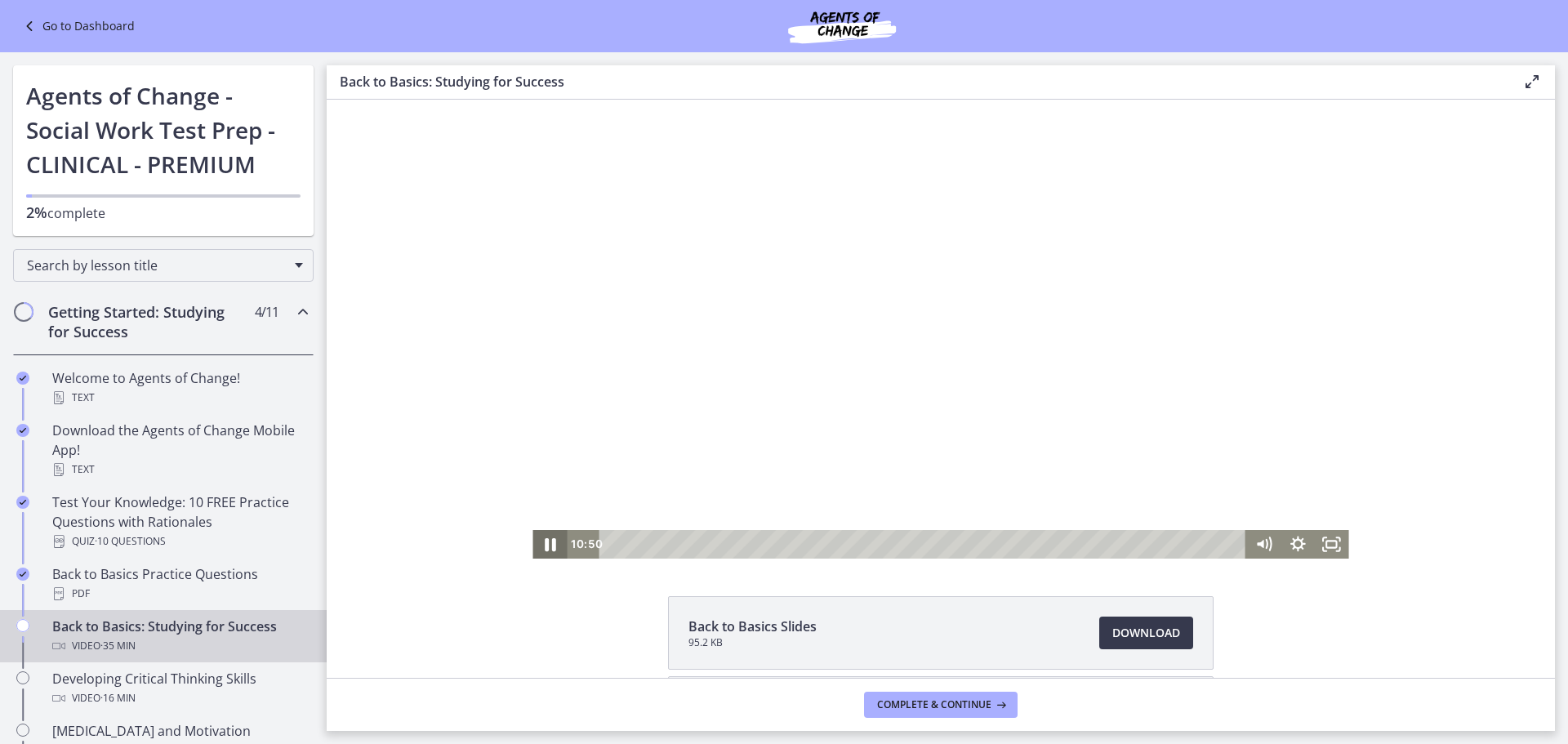
click at [544, 546] on icon "Pause" at bounding box center [549, 544] width 41 height 35
click at [547, 546] on icon "Play Video" at bounding box center [552, 545] width 9 height 12
